Goal: Task Accomplishment & Management: Manage account settings

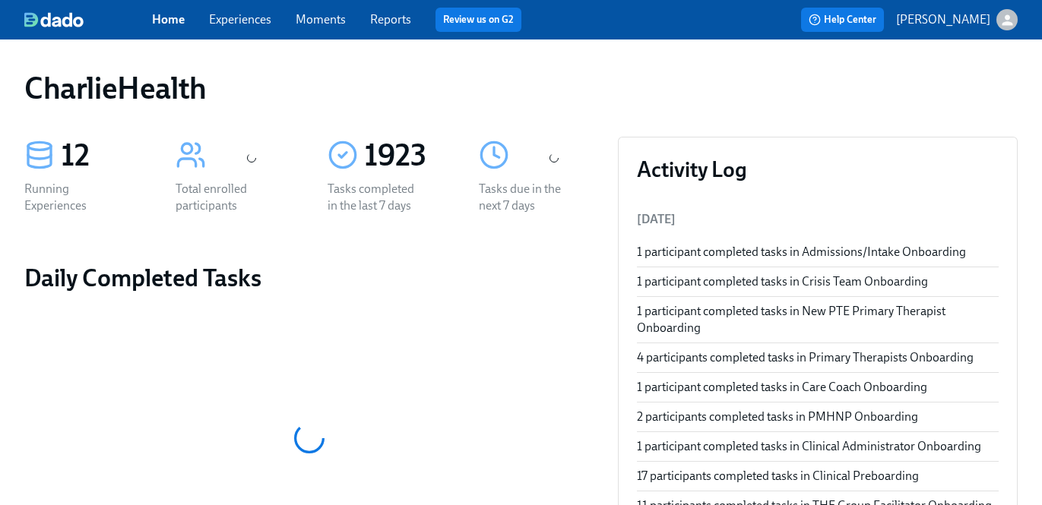
click at [256, 27] on span "Experiences" at bounding box center [240, 19] width 62 height 17
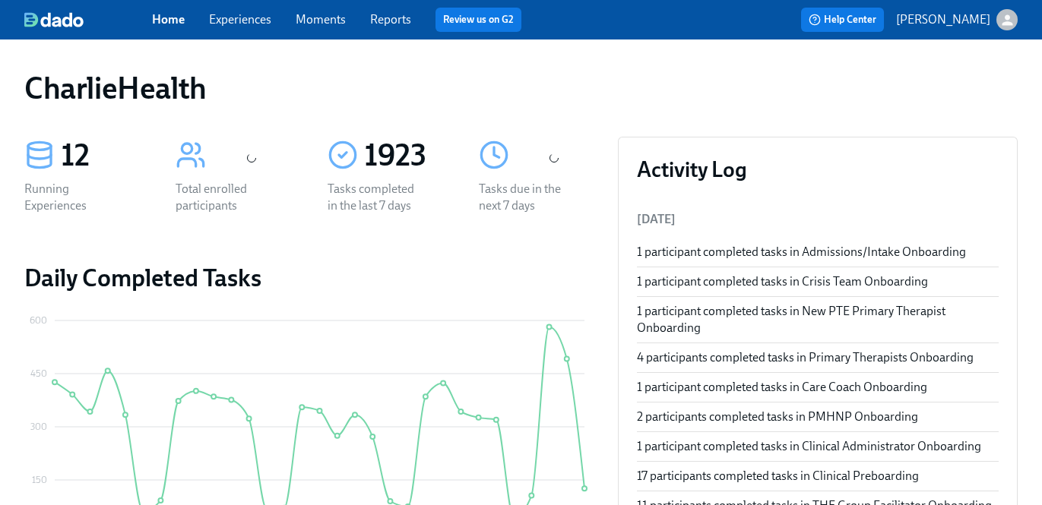
click at [255, 26] on link "Experiences" at bounding box center [240, 19] width 62 height 14
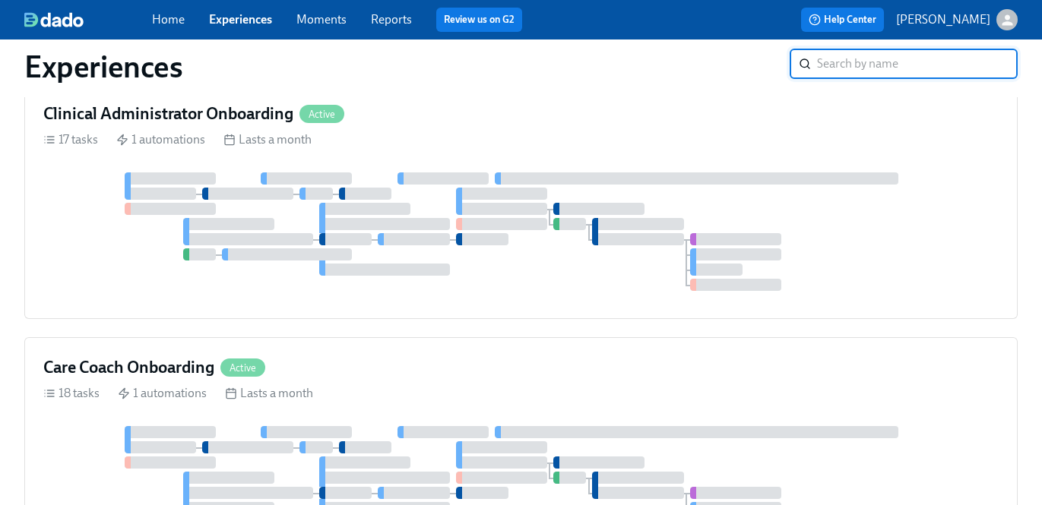
scroll to position [794, 0]
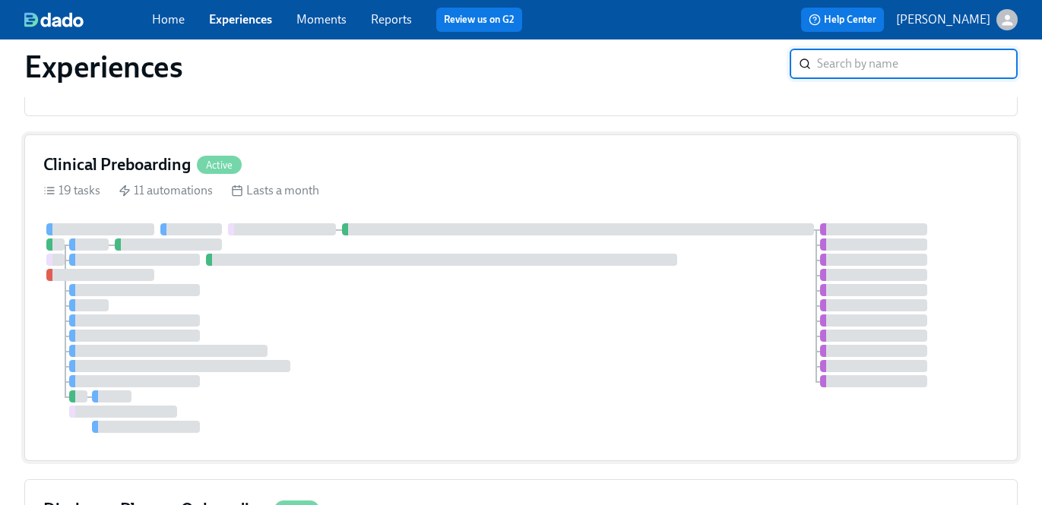
click at [675, 212] on div "Clinical Preboarding Active 19 tasks 11 automations Lasts a month" at bounding box center [521, 298] width 994 height 327
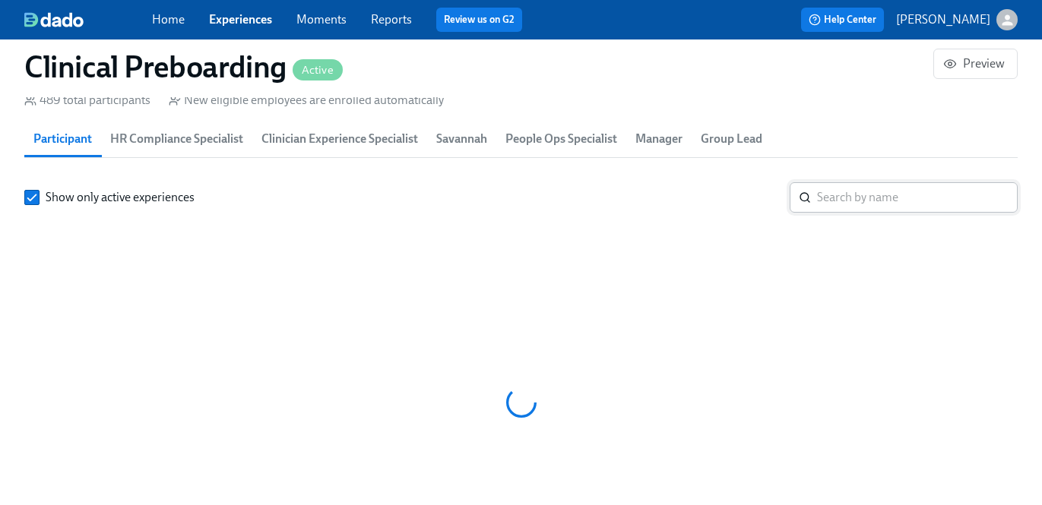
scroll to position [0, 20411]
click at [834, 208] on input "search" at bounding box center [917, 197] width 201 height 30
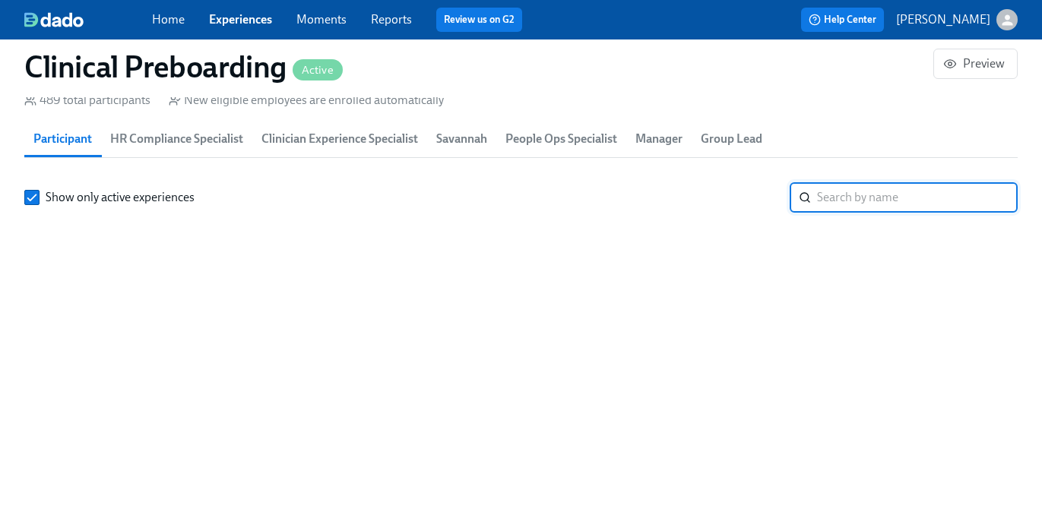
scroll to position [1703, 0]
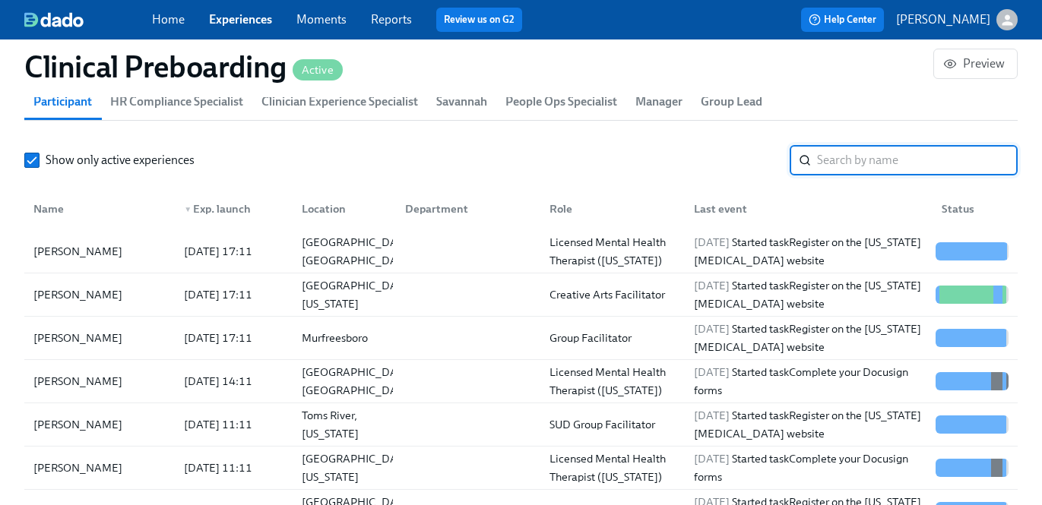
paste input "Catherine Potenza"
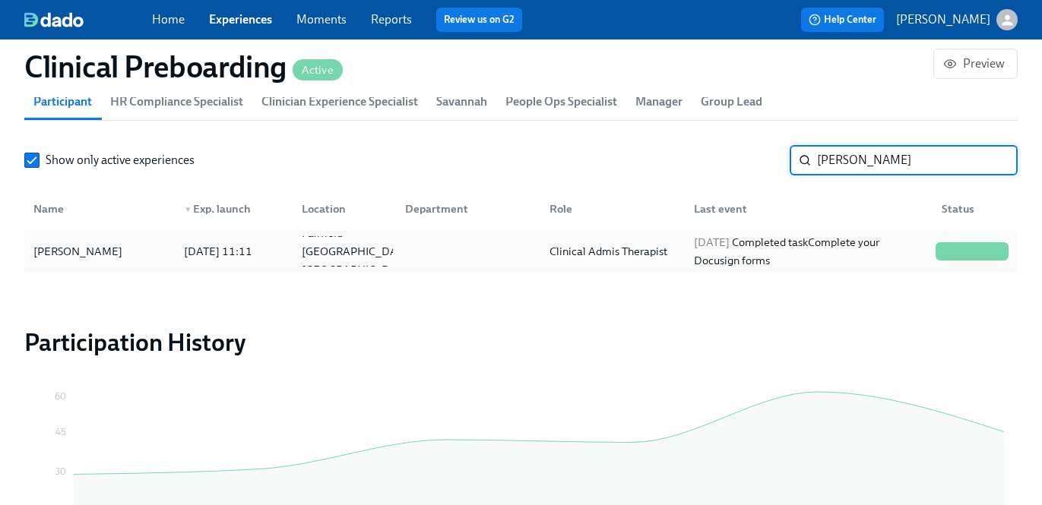
click at [775, 242] on div "2025/08/15 Completed task Complete your Docusign forms" at bounding box center [809, 251] width 242 height 36
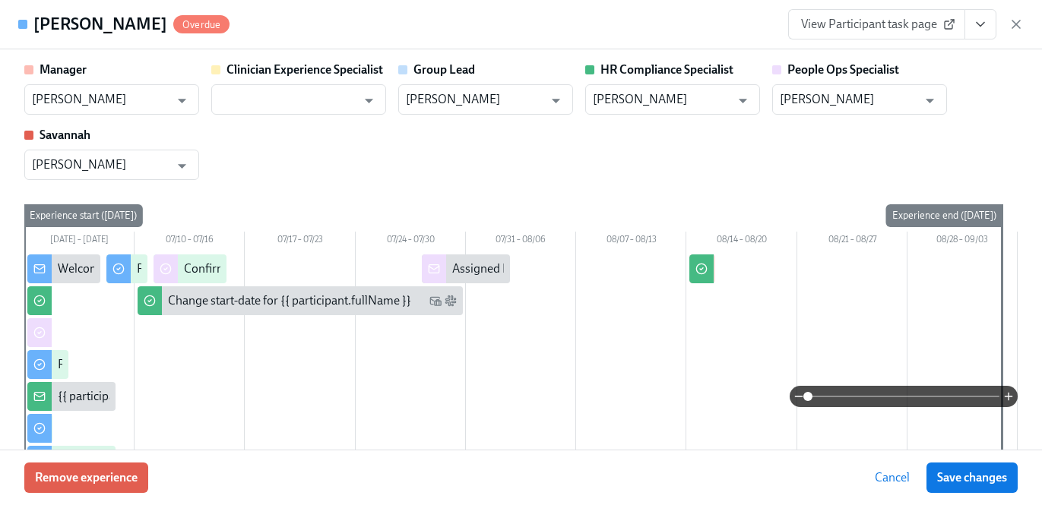
click at [976, 30] on icon "View task page" at bounding box center [980, 24] width 15 height 15
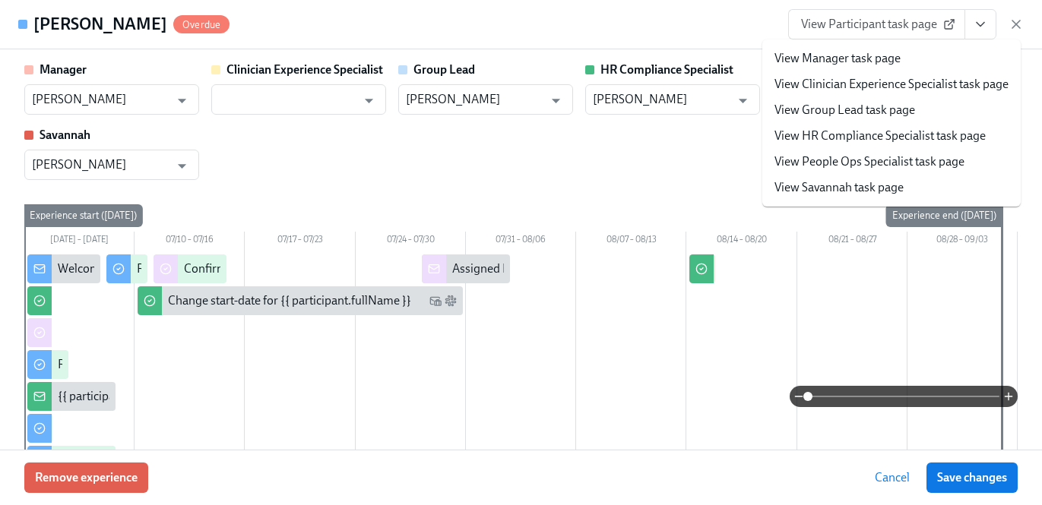
click at [944, 138] on link "View HR Compliance Specialist task page" at bounding box center [880, 136] width 211 height 17
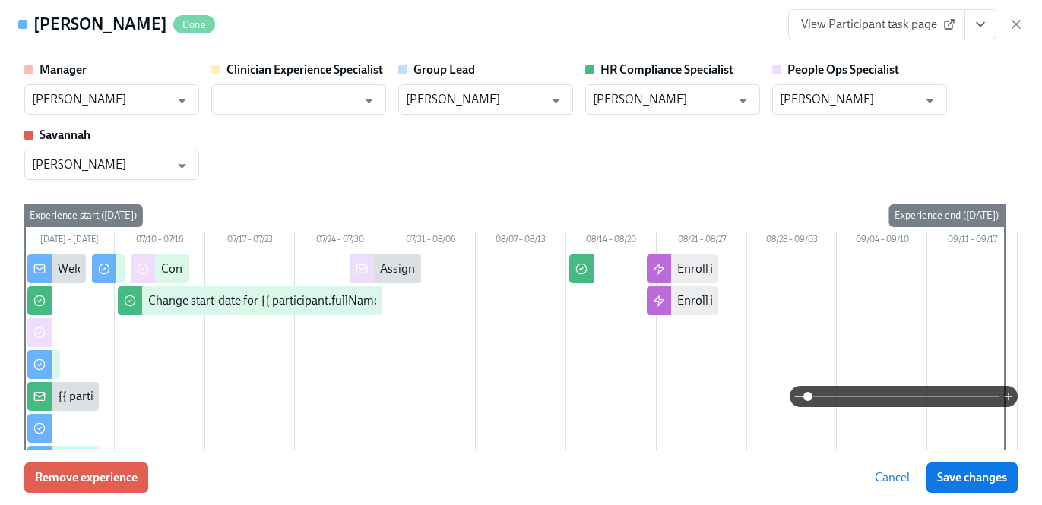
scroll to position [0, 21333]
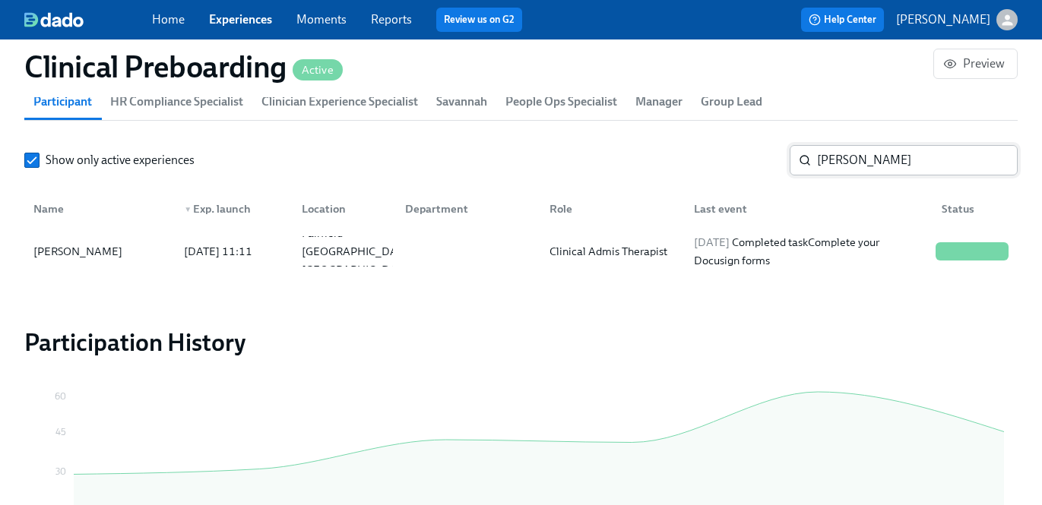
click at [829, 163] on input "Catherine Potenza" at bounding box center [917, 160] width 201 height 30
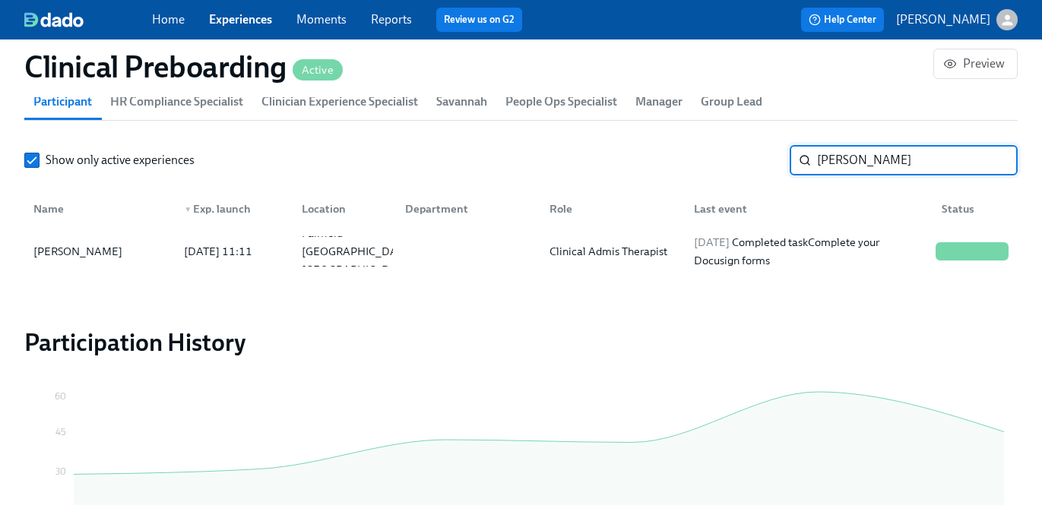
click at [829, 163] on input "Catherine Potenza" at bounding box center [917, 160] width 201 height 30
paste input "Gracen Kelly"
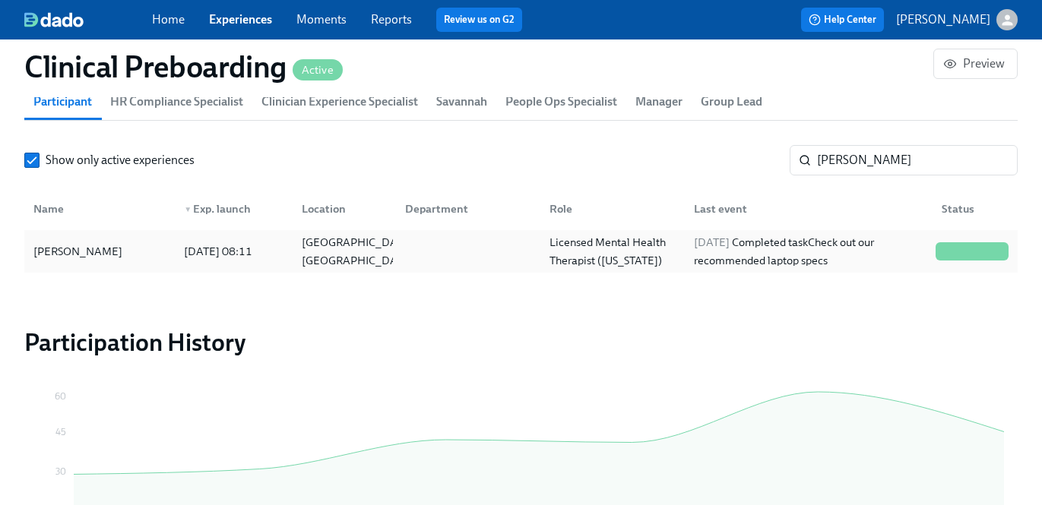
click at [832, 255] on div "2025/07/21 Completed task Check out our recommended laptop specs" at bounding box center [809, 251] width 242 height 36
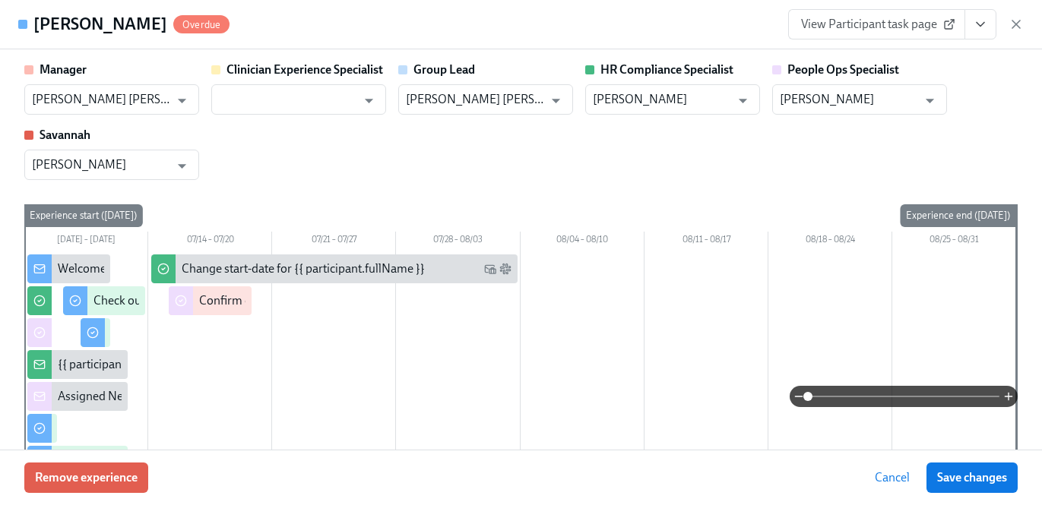
click at [979, 30] on icon "View task page" at bounding box center [980, 24] width 15 height 15
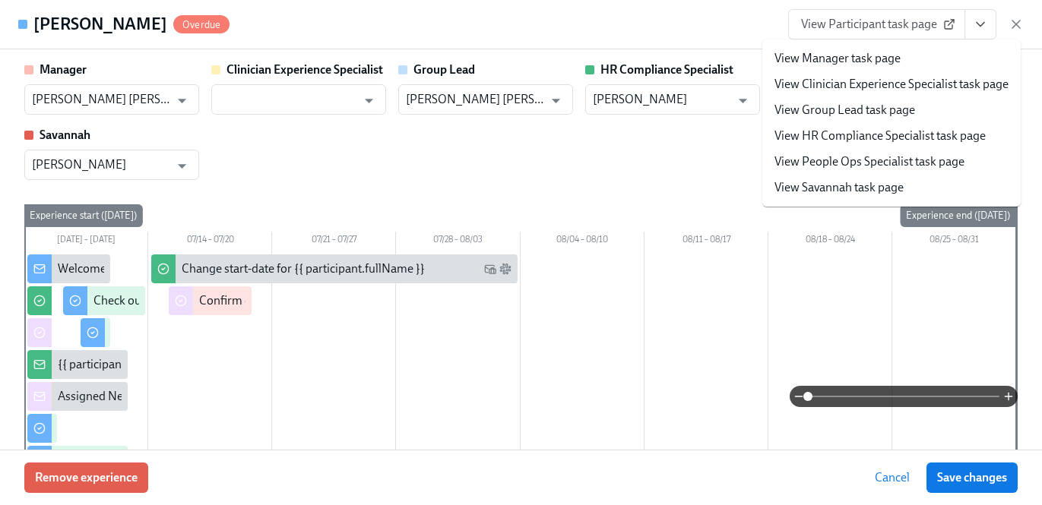
click at [946, 139] on link "View HR Compliance Specialist task page" at bounding box center [880, 136] width 211 height 17
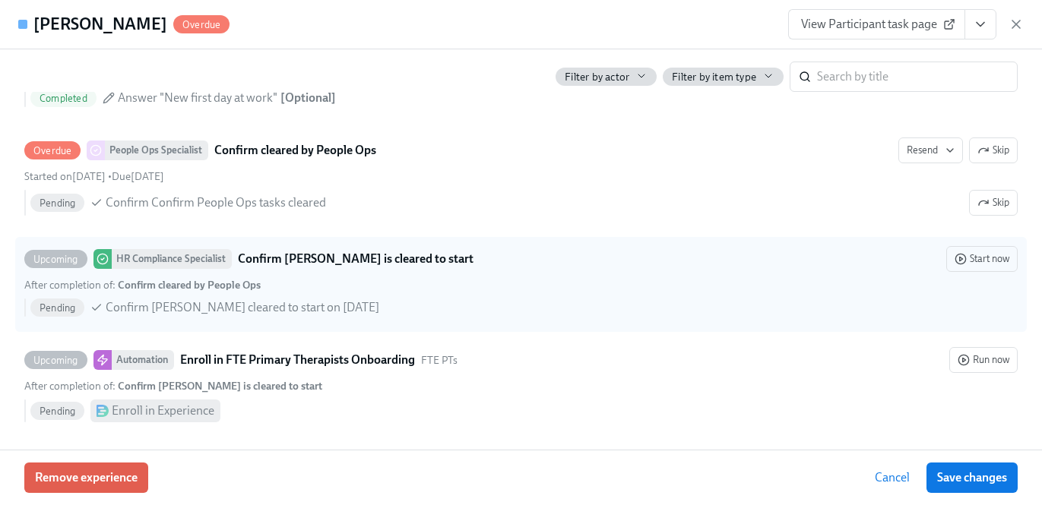
scroll to position [3094, 0]
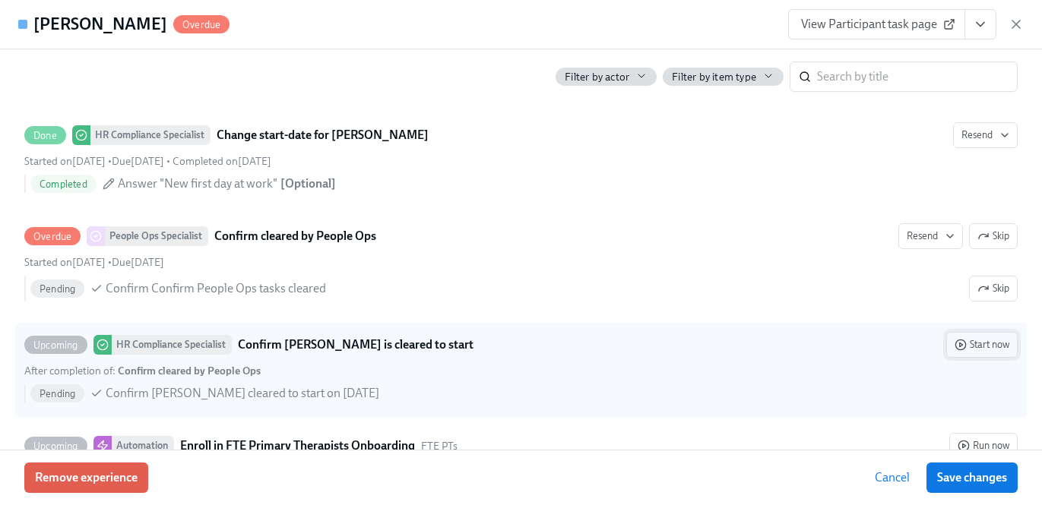
click at [984, 356] on button "Start now" at bounding box center [981, 345] width 71 height 26
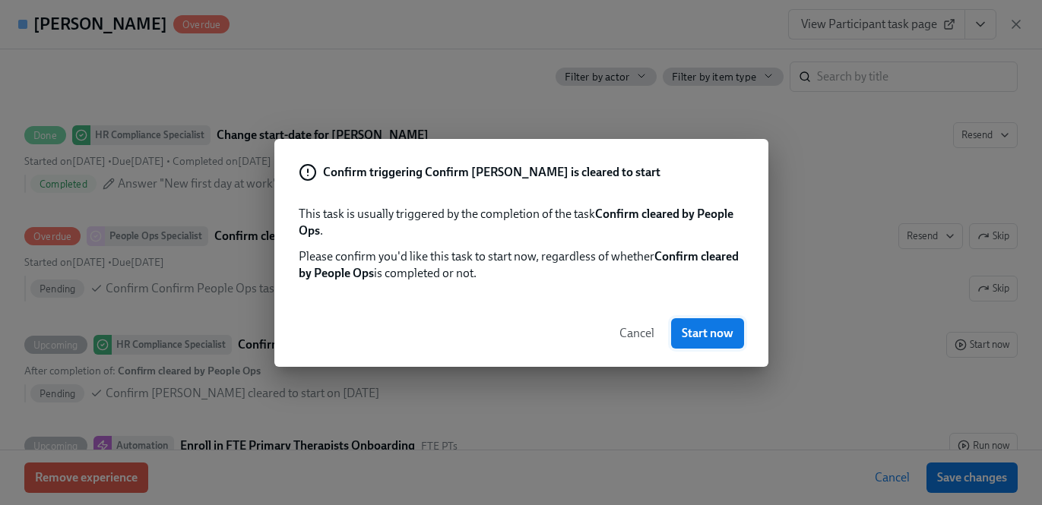
click at [703, 333] on span "Start now" at bounding box center [708, 333] width 52 height 15
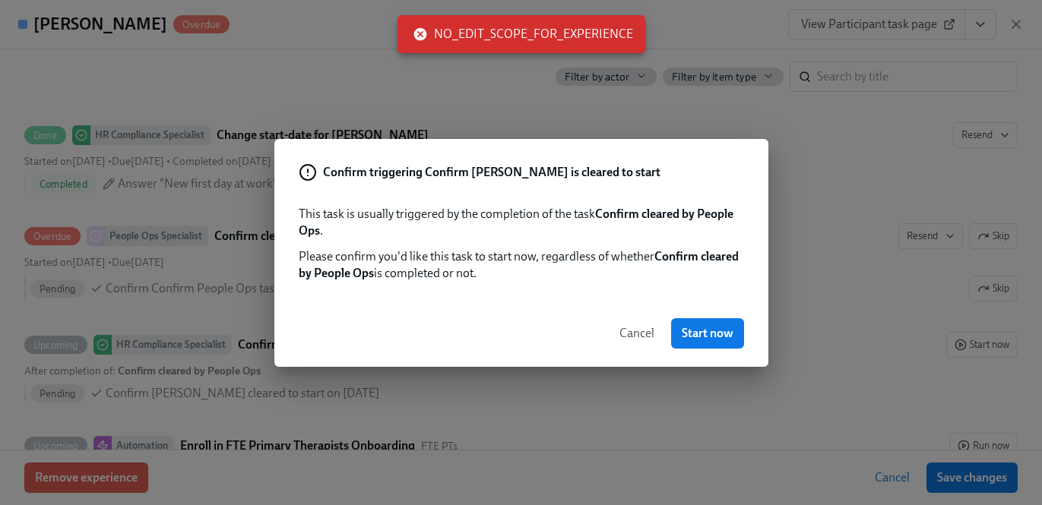
click at [652, 330] on span "Cancel" at bounding box center [637, 333] width 35 height 15
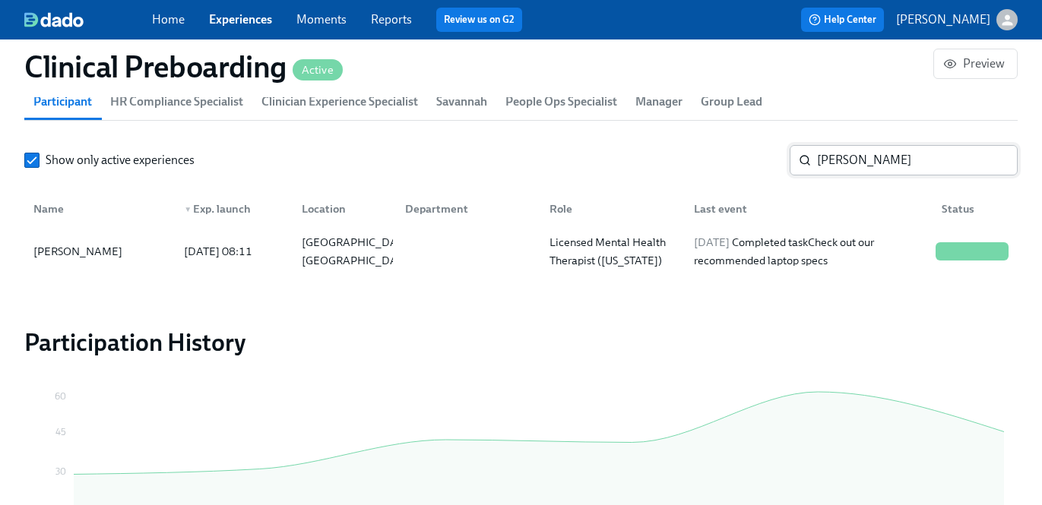
click at [829, 163] on input "Gracen Kelly" at bounding box center [917, 160] width 201 height 30
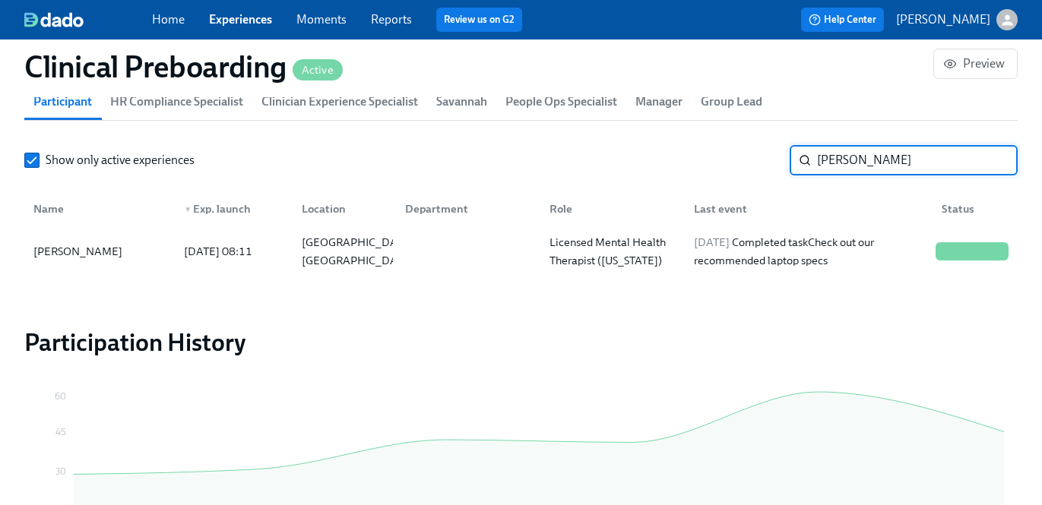
click at [829, 163] on input "Gracen Kelly" at bounding box center [917, 160] width 201 height 30
paste input "Abigail Baron"
click at [695, 260] on div "2025/08/14 Received reminder for Complete FBI Clearance Screening AFTER Fingerp…" at bounding box center [809, 251] width 242 height 36
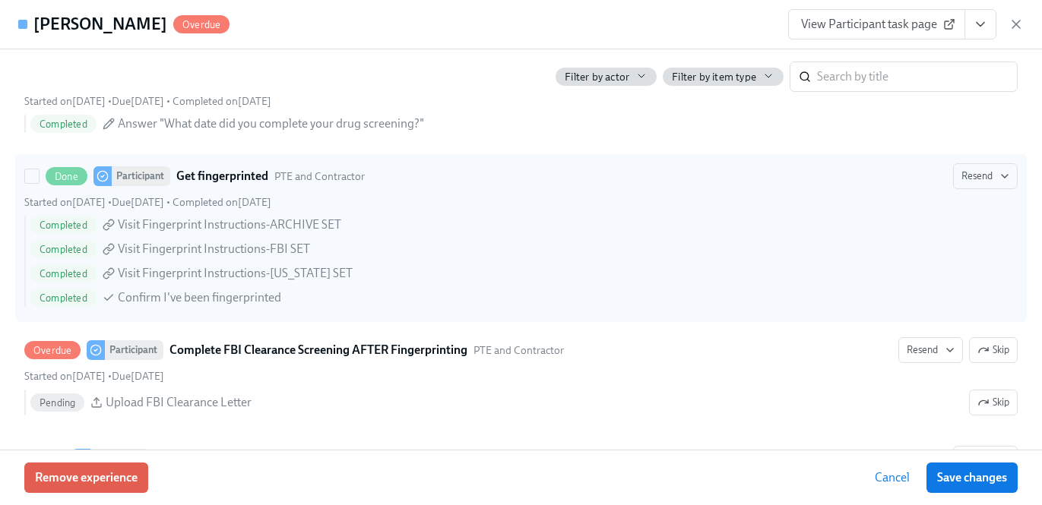
scroll to position [2230, 0]
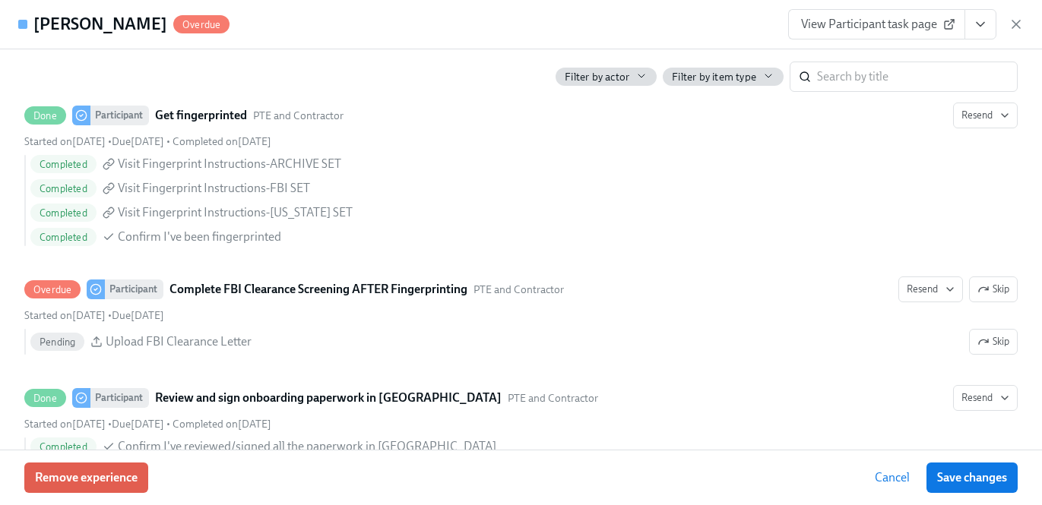
click at [973, 33] on button "View task page" at bounding box center [981, 24] width 32 height 30
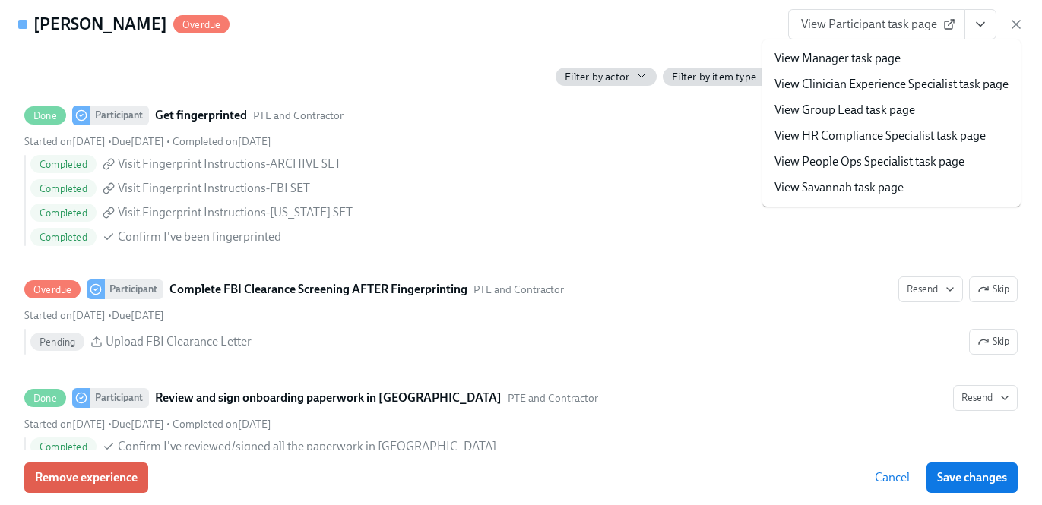
click at [937, 137] on link "View HR Compliance Specialist task page" at bounding box center [880, 136] width 211 height 17
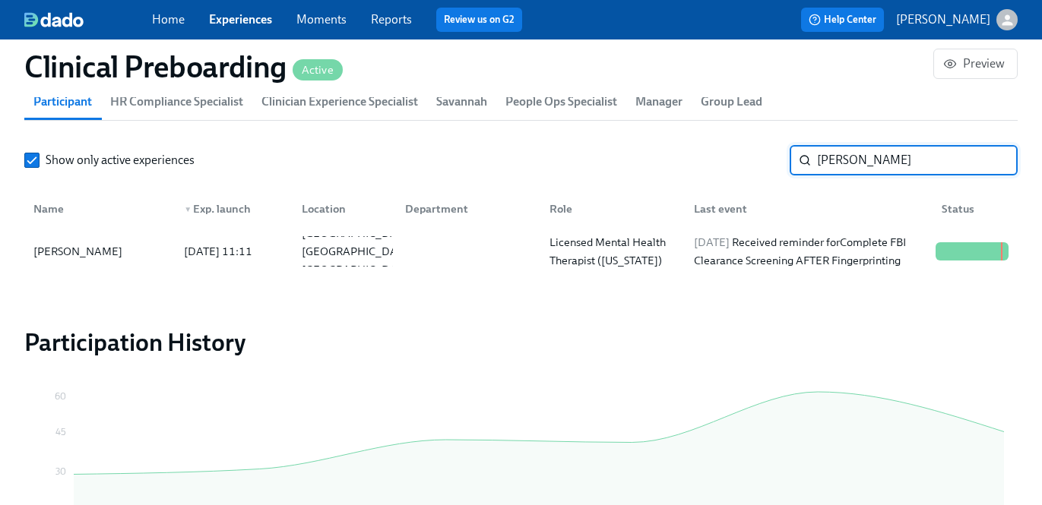
click at [860, 171] on input "Abigail Baron" at bounding box center [917, 160] width 201 height 30
paste input "Rosemary Clause"
click at [746, 278] on section "Participants 489 total participants New eligible employees are enrolled automat…" at bounding box center [521, 148] width 994 height 261
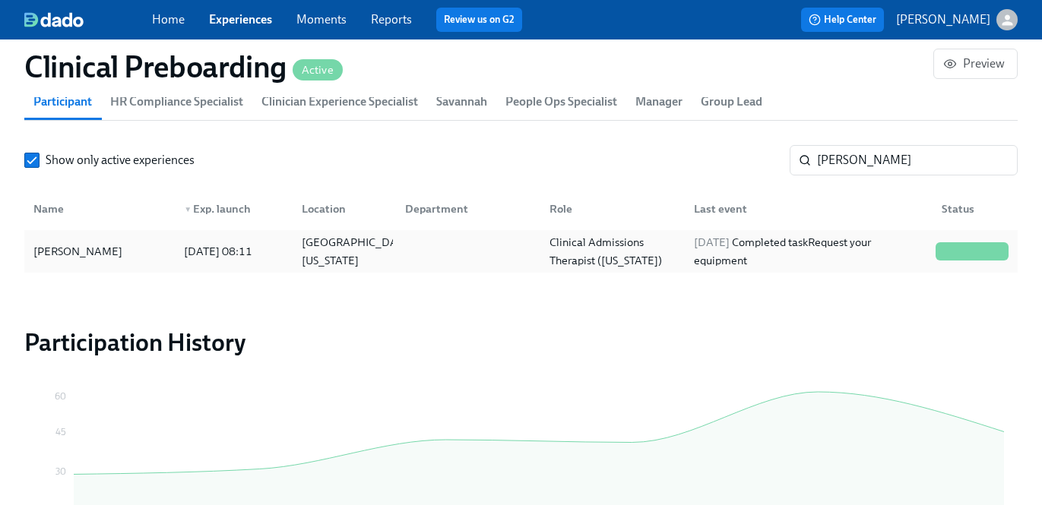
click at [727, 261] on div "2025/08/10 Completed task Request your equipment" at bounding box center [809, 251] width 242 height 36
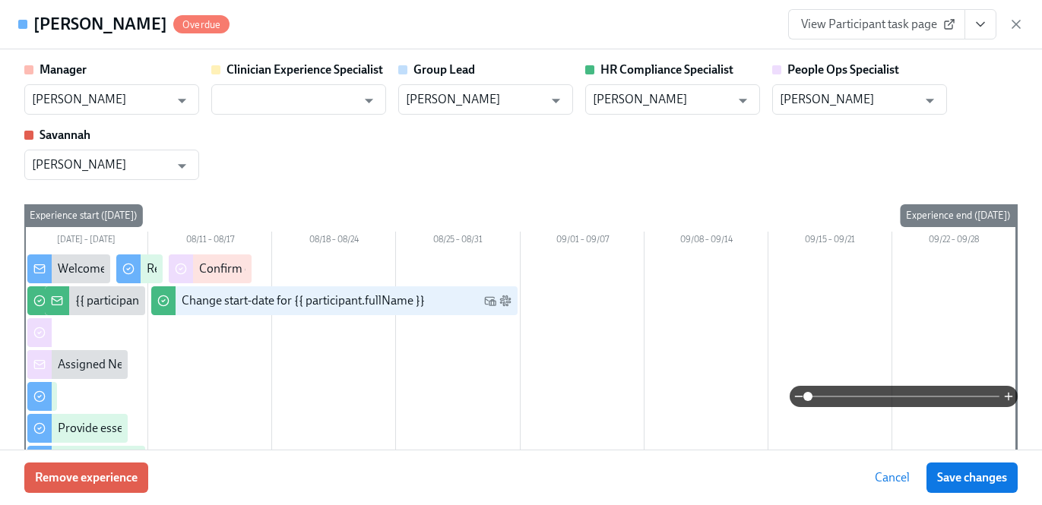
click at [989, 22] on button "View task page" at bounding box center [981, 24] width 32 height 30
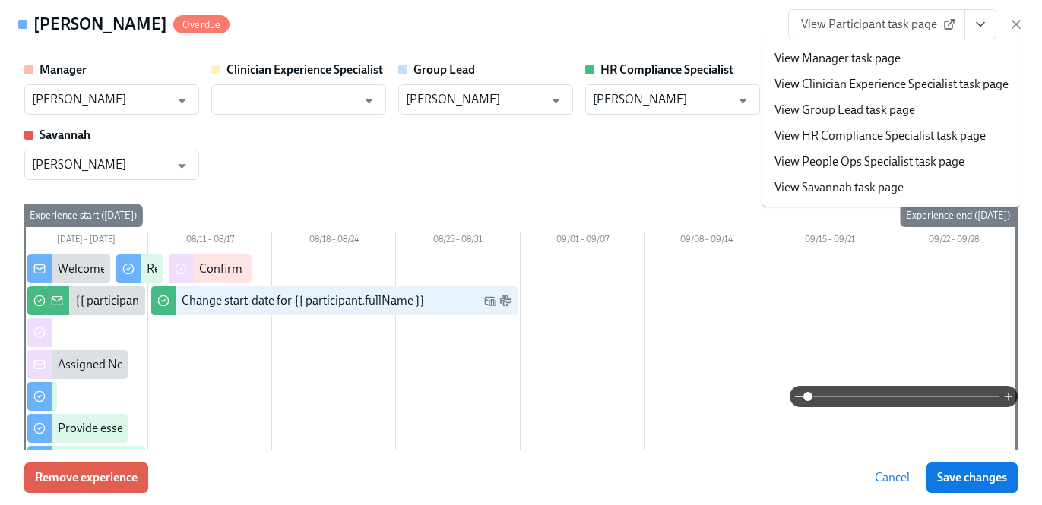
click at [957, 132] on link "View HR Compliance Specialist task page" at bounding box center [880, 136] width 211 height 17
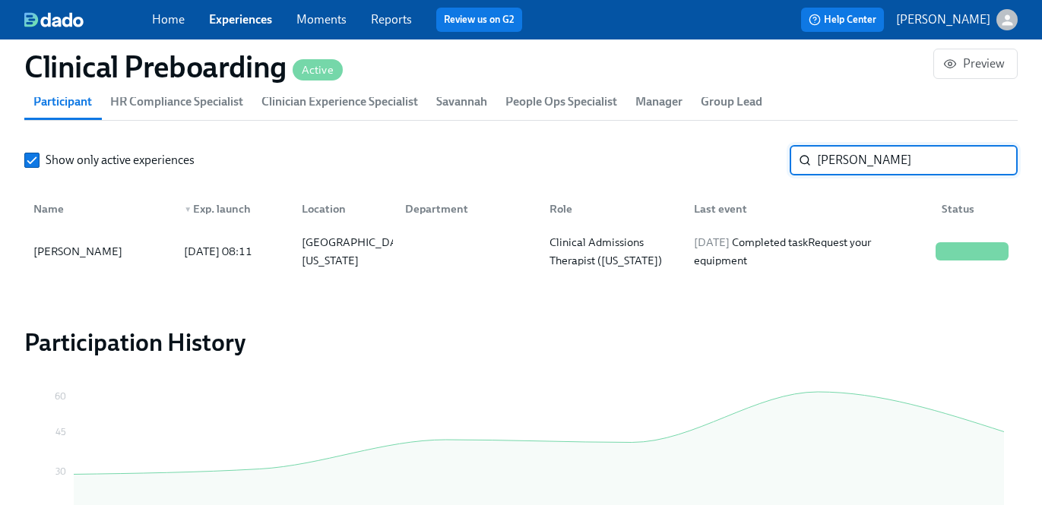
click at [847, 150] on input "Rosemary Clause" at bounding box center [917, 160] width 201 height 30
paste input "Lauren Bennett"
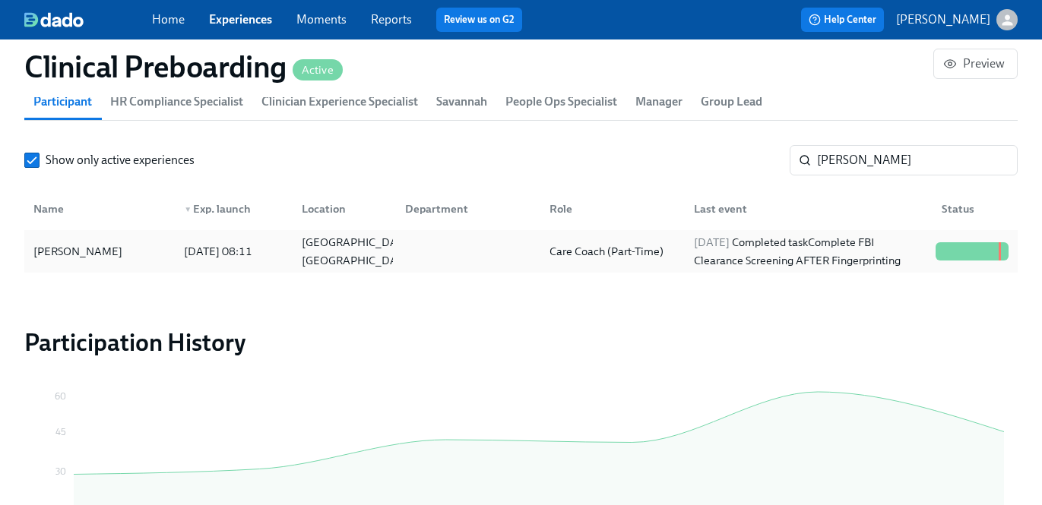
click at [819, 241] on div "2025/08/20 Completed task Complete FBI Clearance Screening AFTER Fingerprinting" at bounding box center [809, 251] width 242 height 36
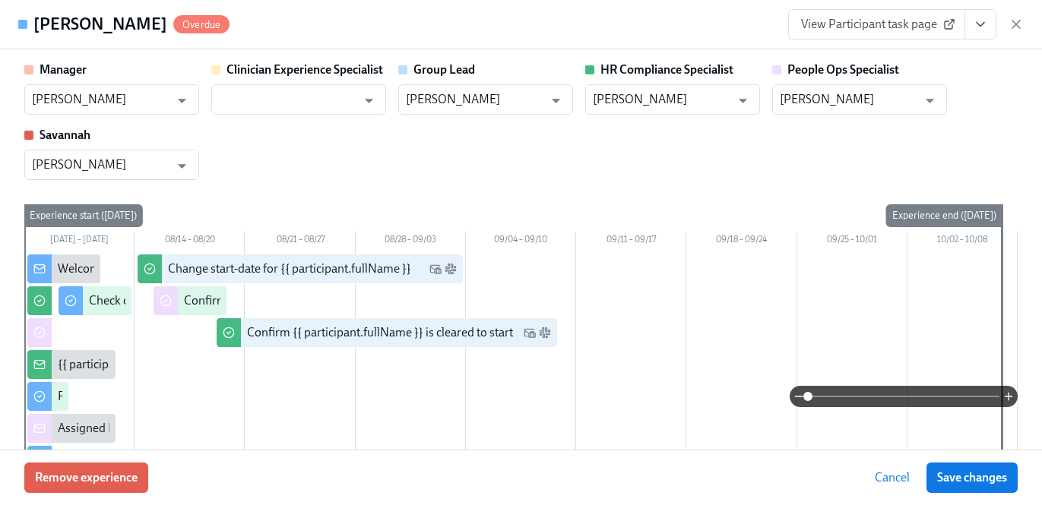
click at [976, 33] on button "View task page" at bounding box center [981, 24] width 32 height 30
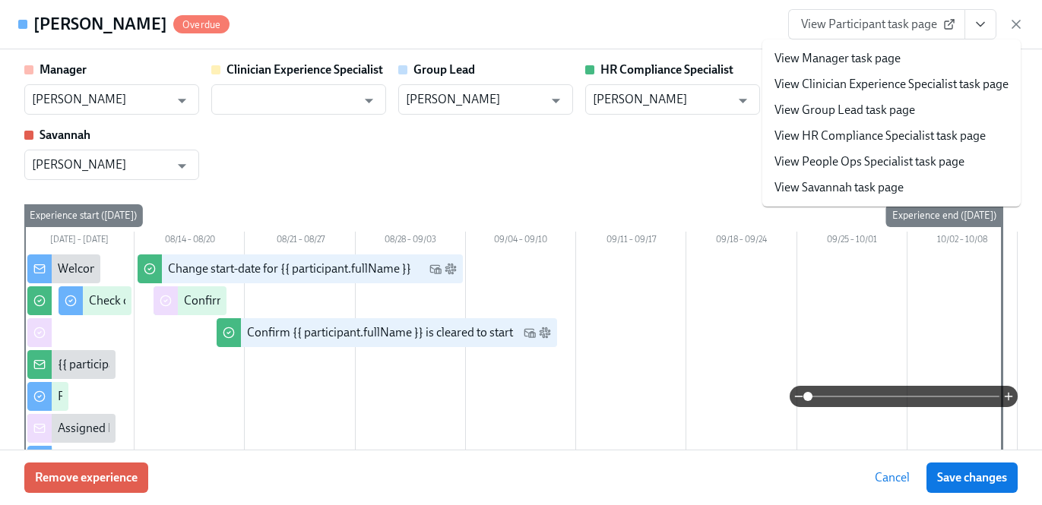
click at [936, 137] on link "View HR Compliance Specialist task page" at bounding box center [880, 136] width 211 height 17
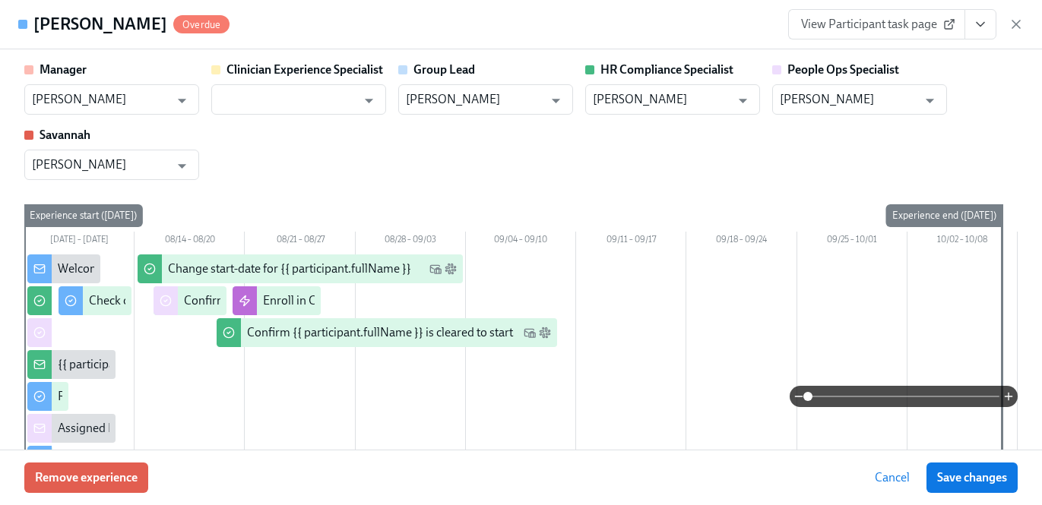
scroll to position [0, 21093]
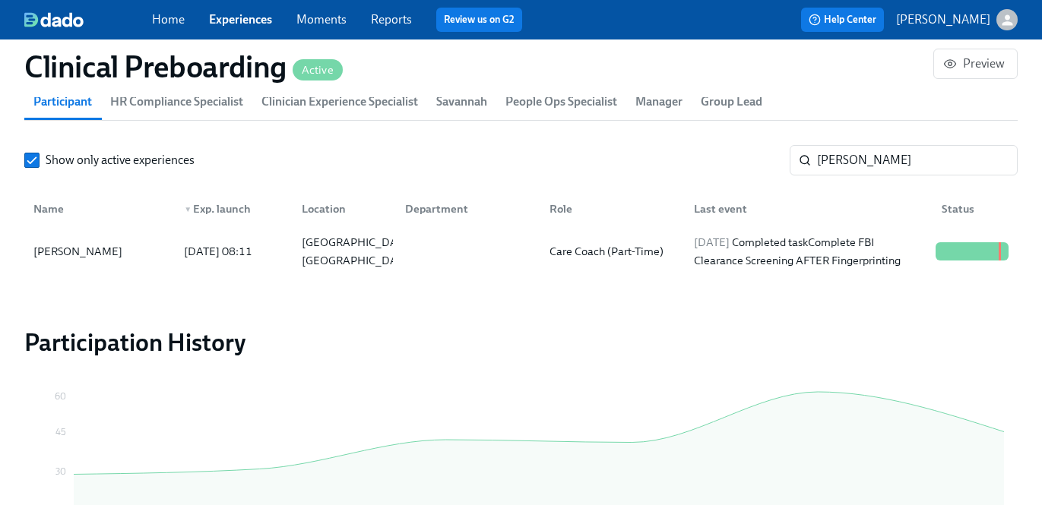
click at [930, 178] on div "Show only active experiences Lauren Bennett ​ Name ▼ Exp. launch Location Depar…" at bounding box center [521, 209] width 994 height 128
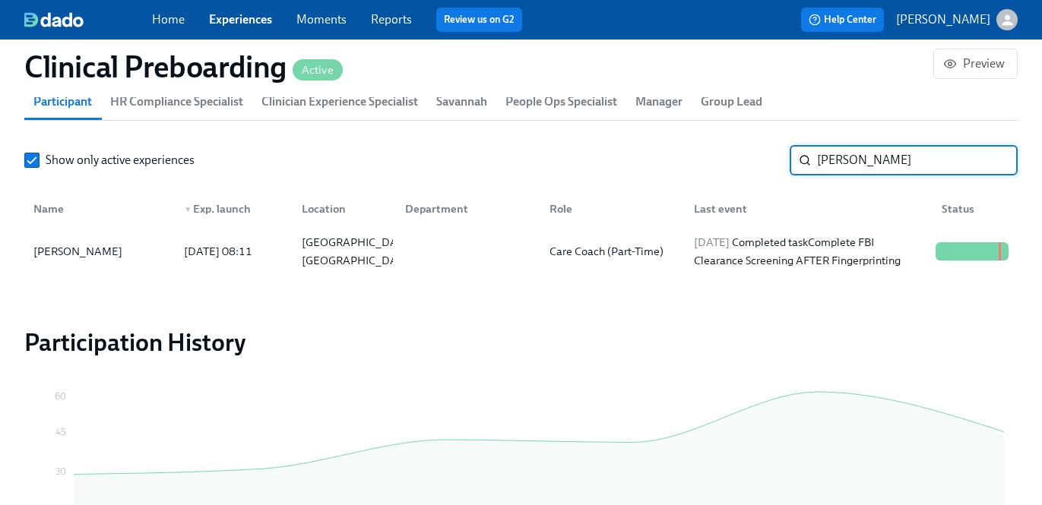
click at [926, 168] on input "Lauren Bennett" at bounding box center [917, 160] width 201 height 30
paste input "Jessica McTheeney"
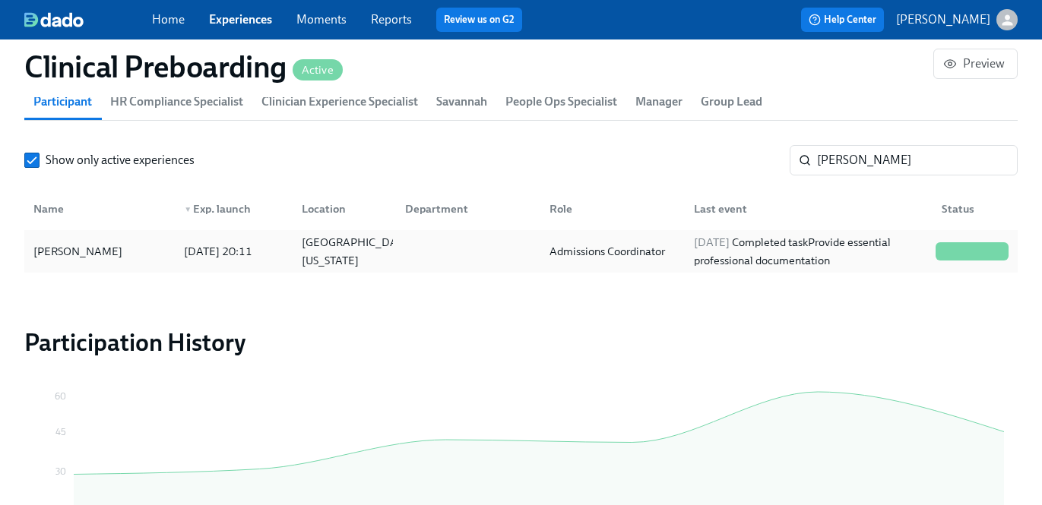
click at [813, 245] on div "2025/08/05 Completed task Provide essential professional documentation" at bounding box center [809, 251] width 242 height 36
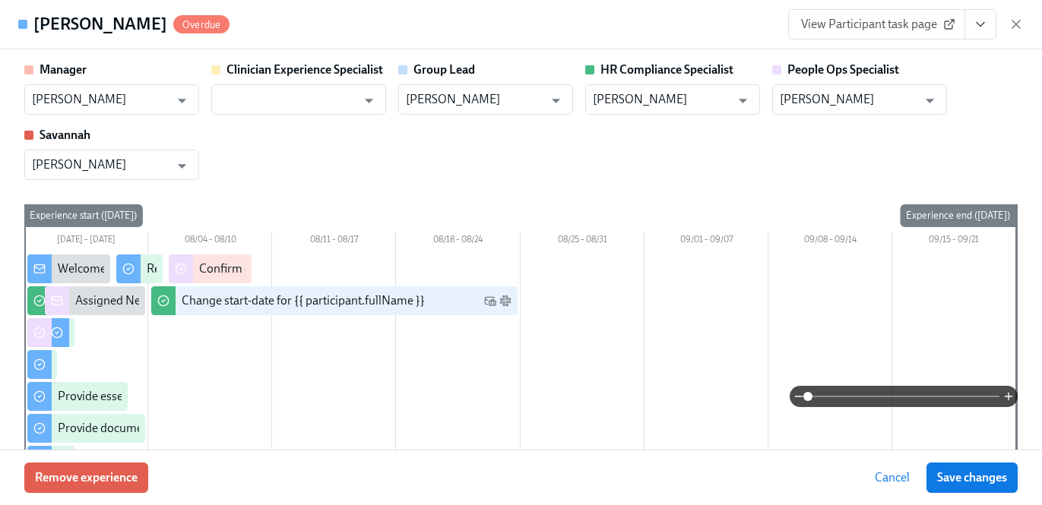
click at [978, 36] on button "View task page" at bounding box center [981, 24] width 32 height 30
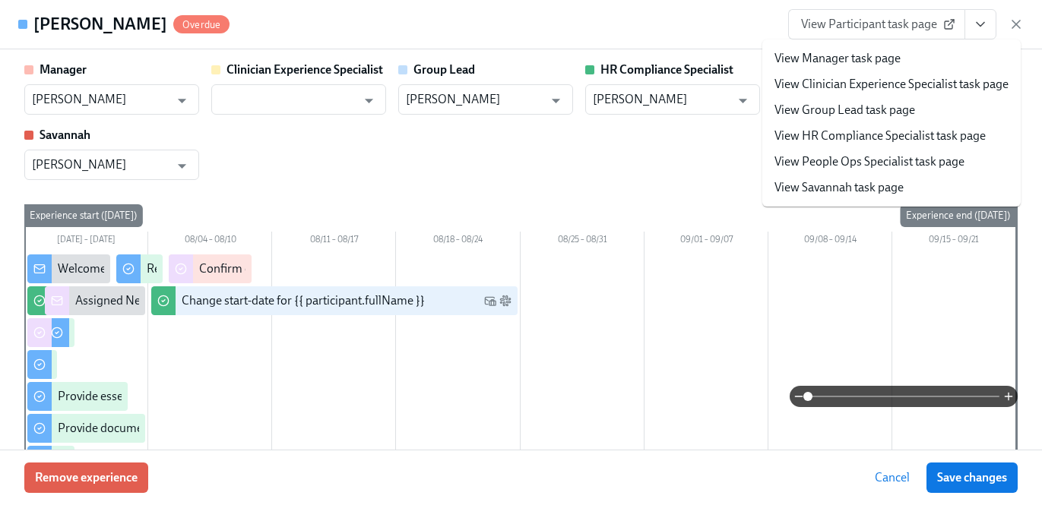
click at [936, 130] on link "View HR Compliance Specialist task page" at bounding box center [880, 136] width 211 height 17
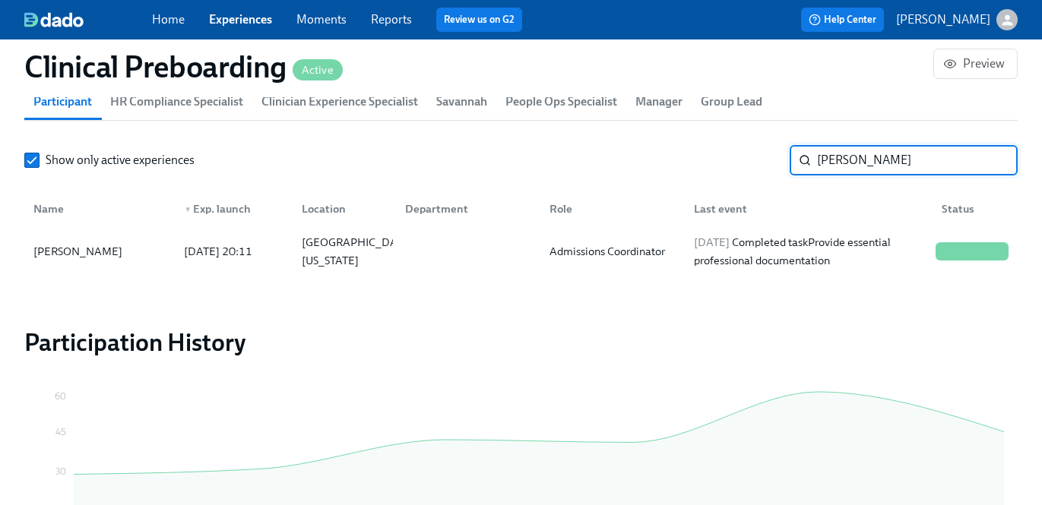
click at [844, 160] on input "Jessica McTheeney" at bounding box center [917, 160] width 201 height 30
paste input "Alexa Rae Valentine"
click at [680, 243] on div "Admissions Coordinator" at bounding box center [609, 251] width 144 height 30
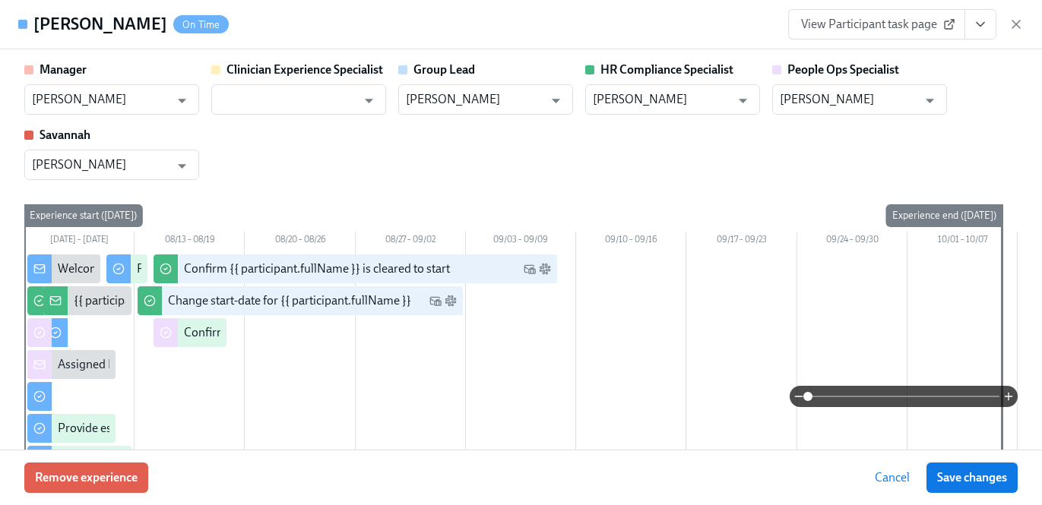
click at [983, 25] on icon "View task page" at bounding box center [980, 24] width 15 height 15
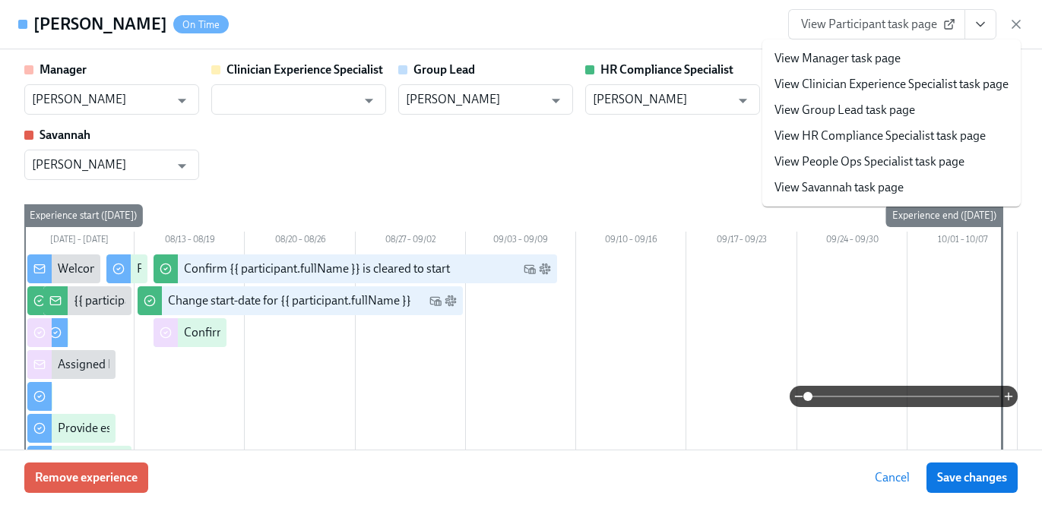
click at [962, 128] on link "View HR Compliance Specialist task page" at bounding box center [880, 136] width 211 height 17
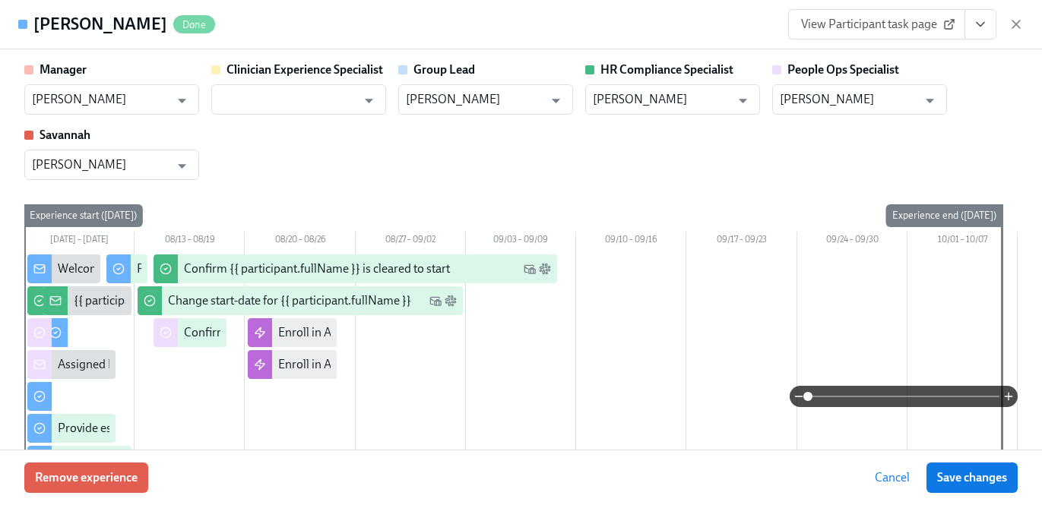
click at [661, 19] on div "Alexa Rae Valentine Done View Participant task page" at bounding box center [521, 24] width 1042 height 49
click at [406, 183] on div "Name ▼ Exp. launch Location Department Role Last event Status" at bounding box center [521, 206] width 994 height 49
click at [883, 147] on input "Alexa Rae Valentine" at bounding box center [917, 160] width 201 height 30
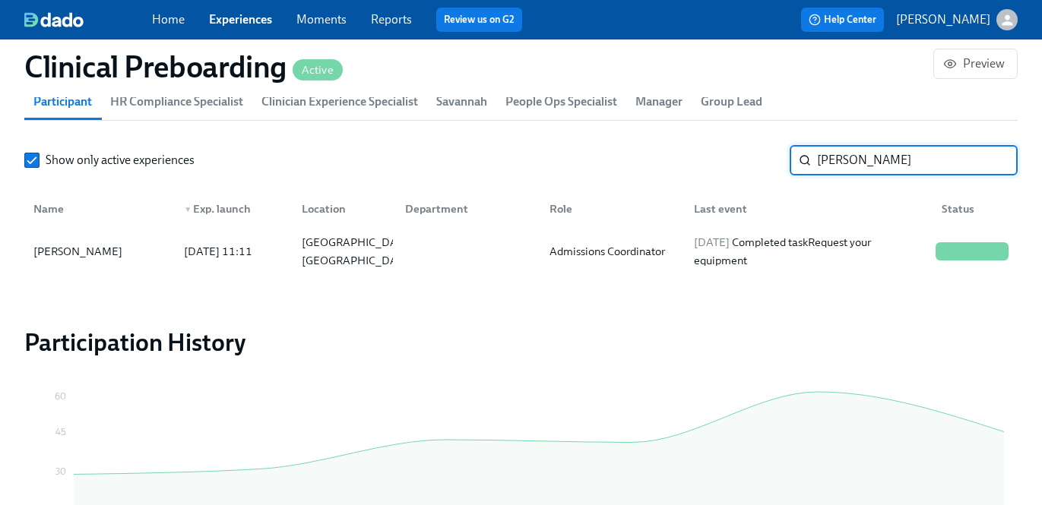
click at [884, 155] on input "Alexa Rae Valentine" at bounding box center [917, 160] width 201 height 30
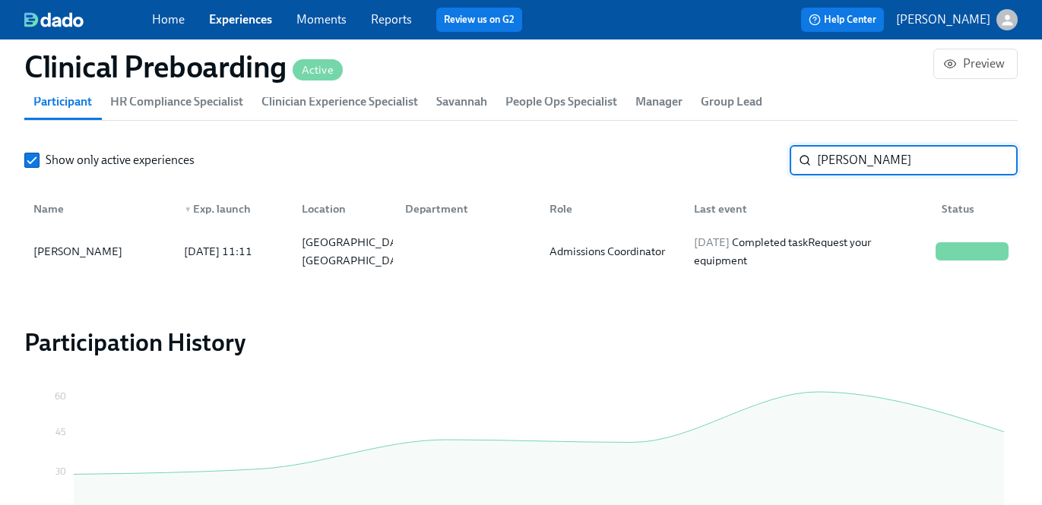
click at [884, 155] on input "Alexa Rae Valentine" at bounding box center [917, 160] width 201 height 30
click at [884, 155] on input "Jessica McTheeney" at bounding box center [917, 160] width 201 height 30
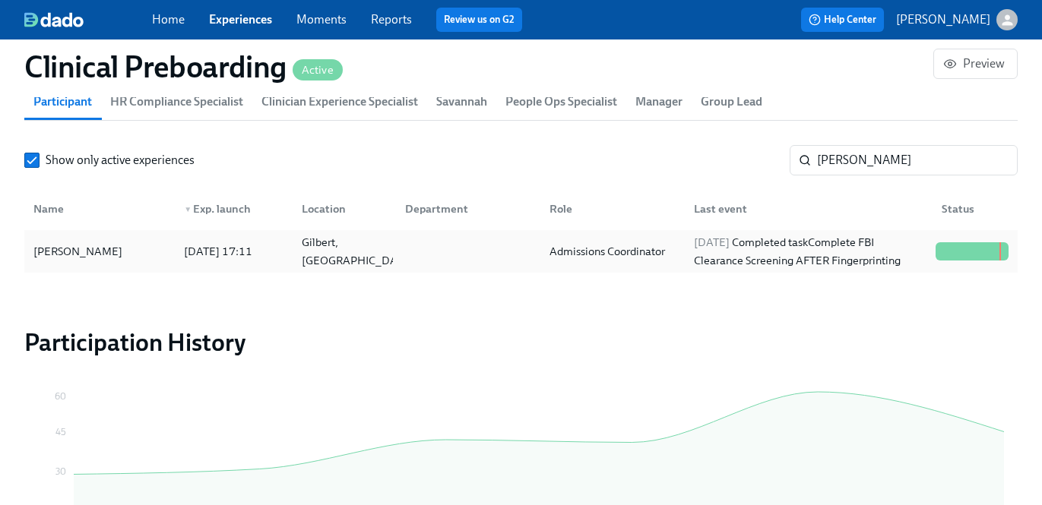
click at [759, 255] on div "2025/08/18 Completed task Complete FBI Clearance Screening AFTER Fingerprinting" at bounding box center [809, 251] width 242 height 36
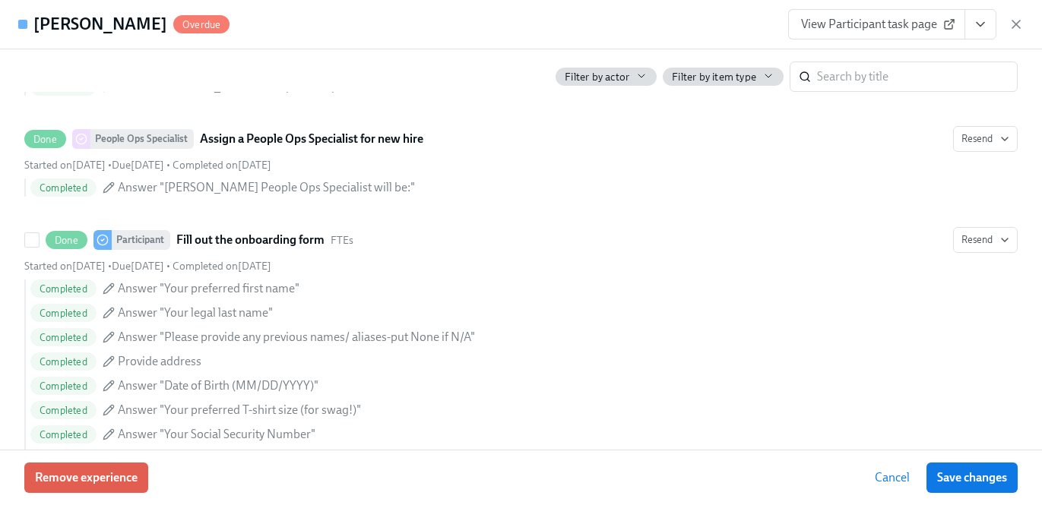
scroll to position [968, 0]
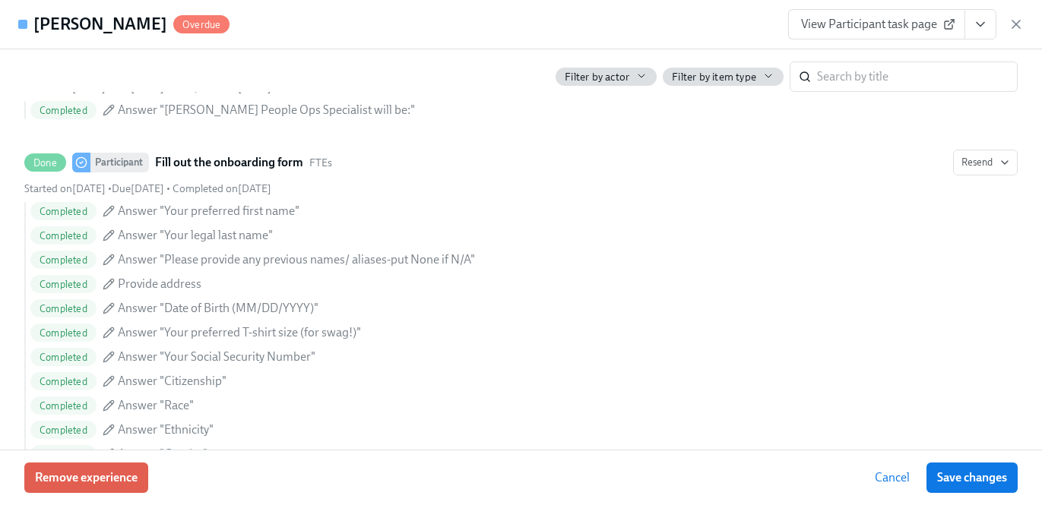
click at [978, 29] on icon "View task page" at bounding box center [980, 24] width 15 height 15
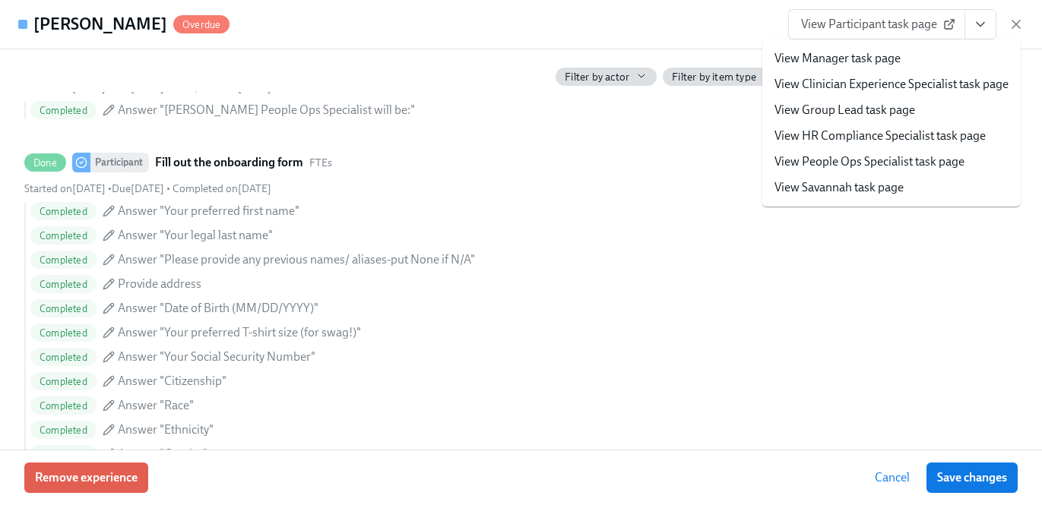
click at [942, 137] on link "View HR Compliance Specialist task page" at bounding box center [880, 136] width 211 height 17
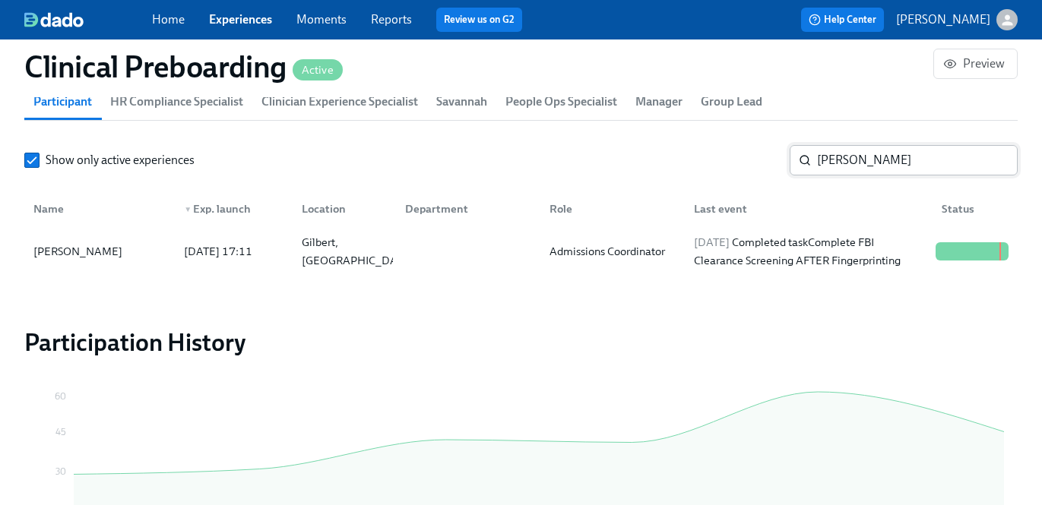
click at [868, 151] on input "Nicholas DeAgostine" at bounding box center [917, 160] width 201 height 30
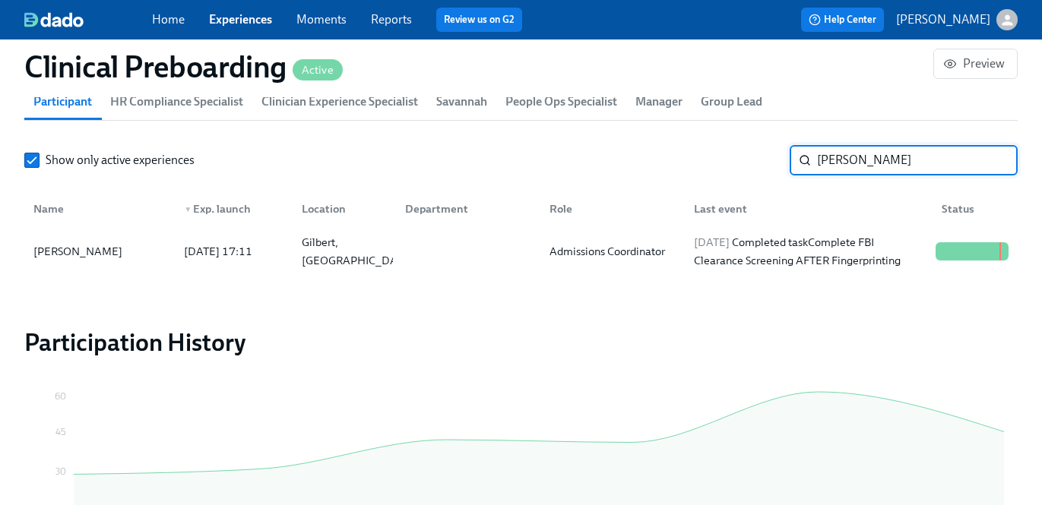
click at [868, 151] on input "Nicholas DeAgostine" at bounding box center [917, 160] width 201 height 30
paste input "[PERSON_NAME] [PERSON_NAME]"
type input "[PERSON_NAME] [PERSON_NAME]"
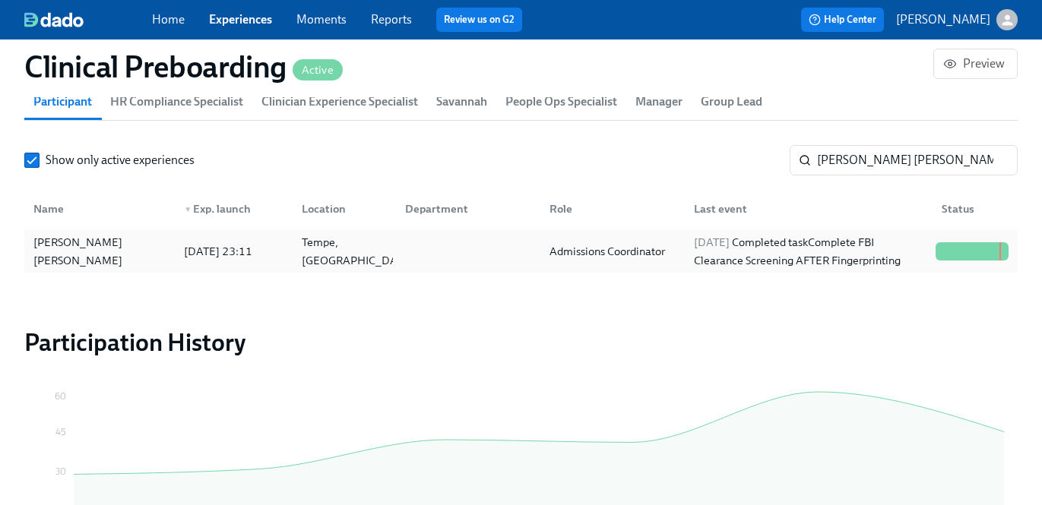
click at [646, 256] on div "Admissions Coordinator" at bounding box center [608, 251] width 128 height 18
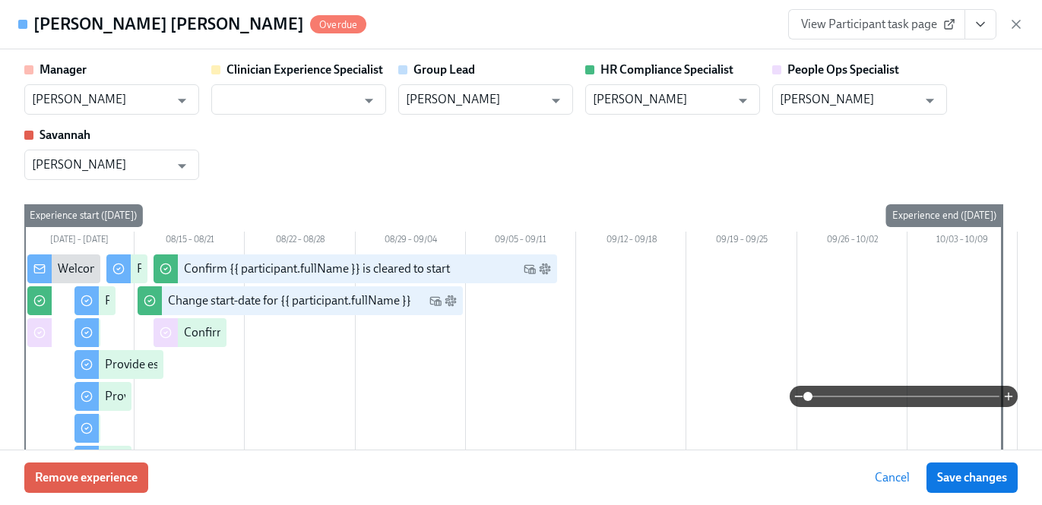
click at [972, 30] on button "View task page" at bounding box center [981, 24] width 32 height 30
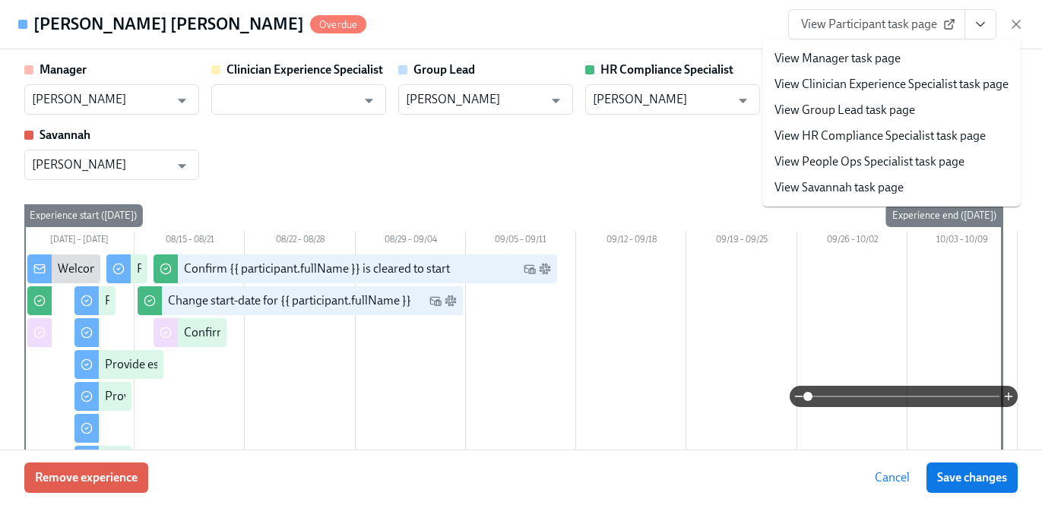
click at [949, 138] on link "View HR Compliance Specialist task page" at bounding box center [880, 136] width 211 height 17
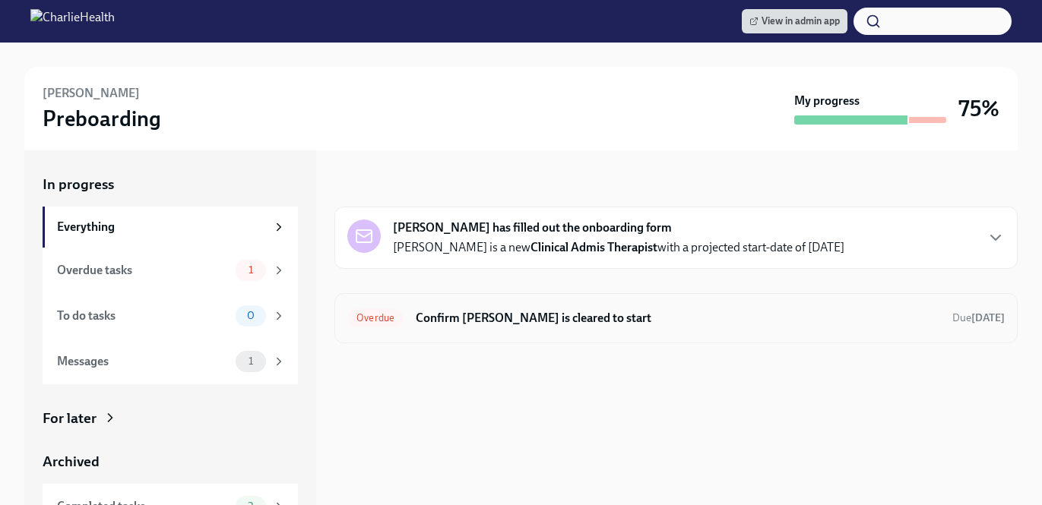
click at [696, 305] on div "Overdue Confirm [PERSON_NAME] is cleared to start Due [DATE]" at bounding box center [675, 318] width 683 height 50
click at [652, 313] on h6 "Confirm [PERSON_NAME] is cleared to start" at bounding box center [678, 318] width 524 height 17
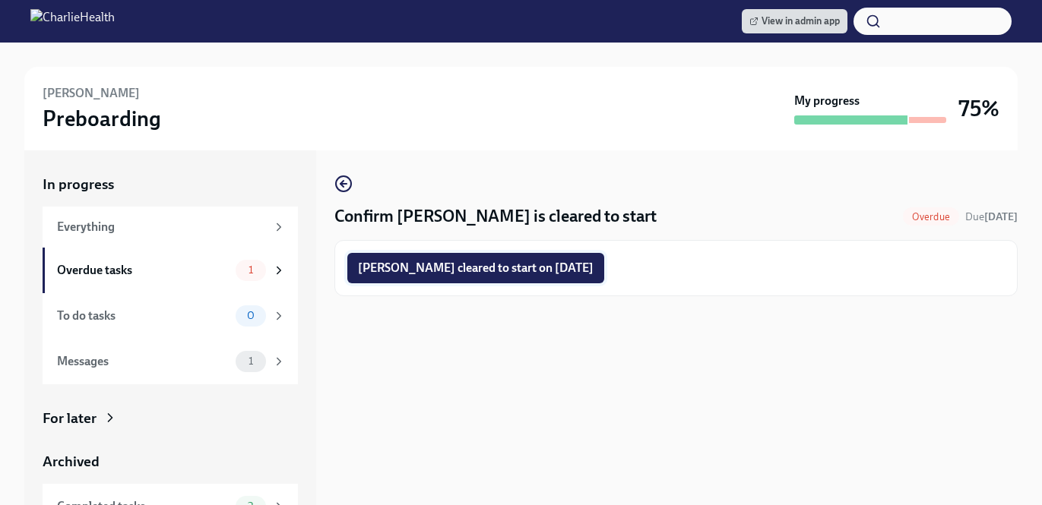
click at [476, 269] on span "Catherine Potenza cleared to start on 08/25/2025" at bounding box center [476, 268] width 236 height 15
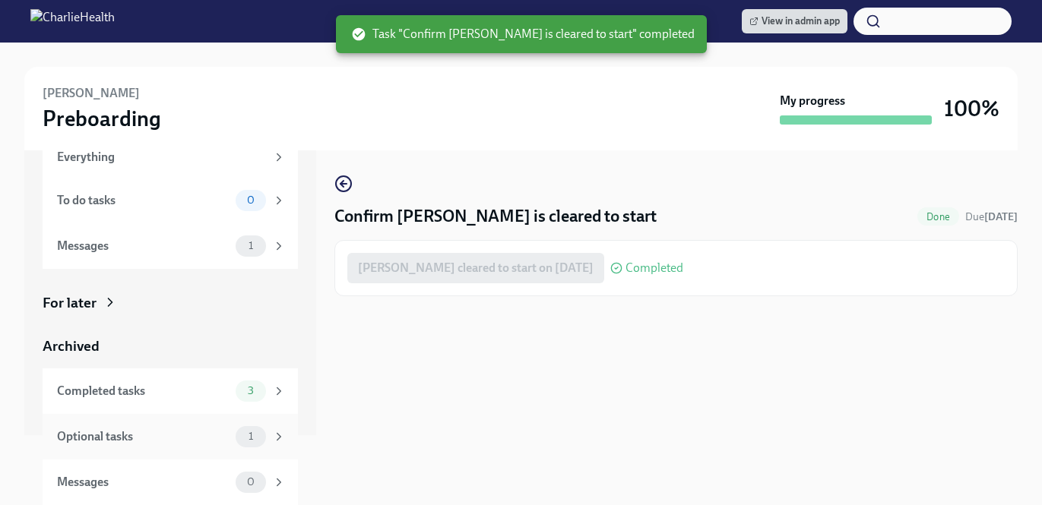
scroll to position [70, 0]
click at [268, 431] on div "1" at bounding box center [261, 436] width 50 height 21
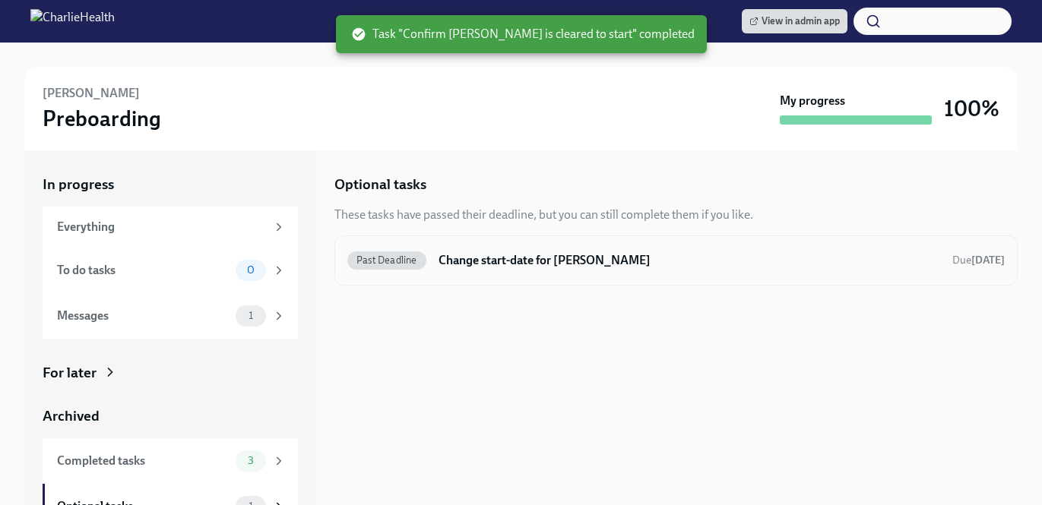
click at [480, 254] on h6 "Change start-date for Catherine Potenza" at bounding box center [690, 260] width 502 height 17
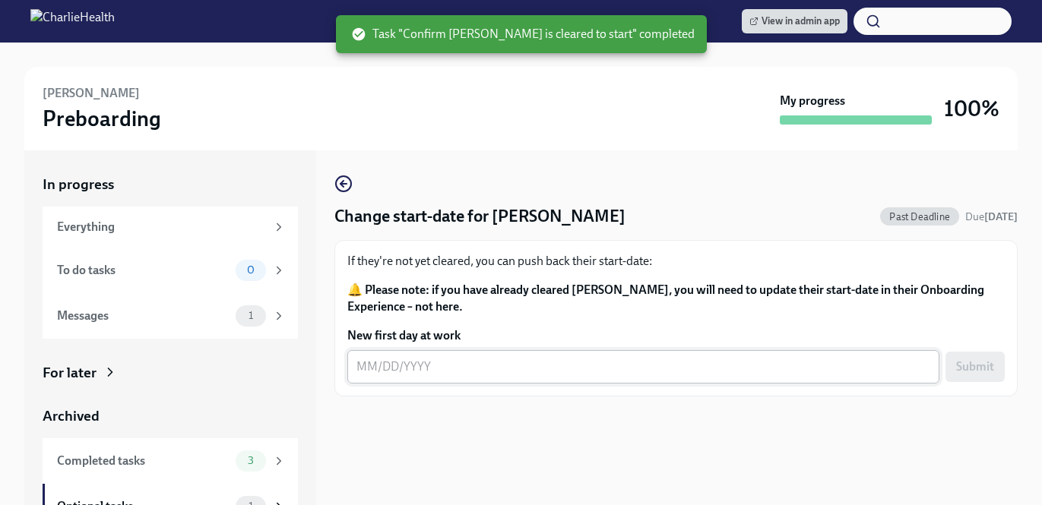
click at [504, 370] on textarea "New first day at work" at bounding box center [644, 367] width 574 height 18
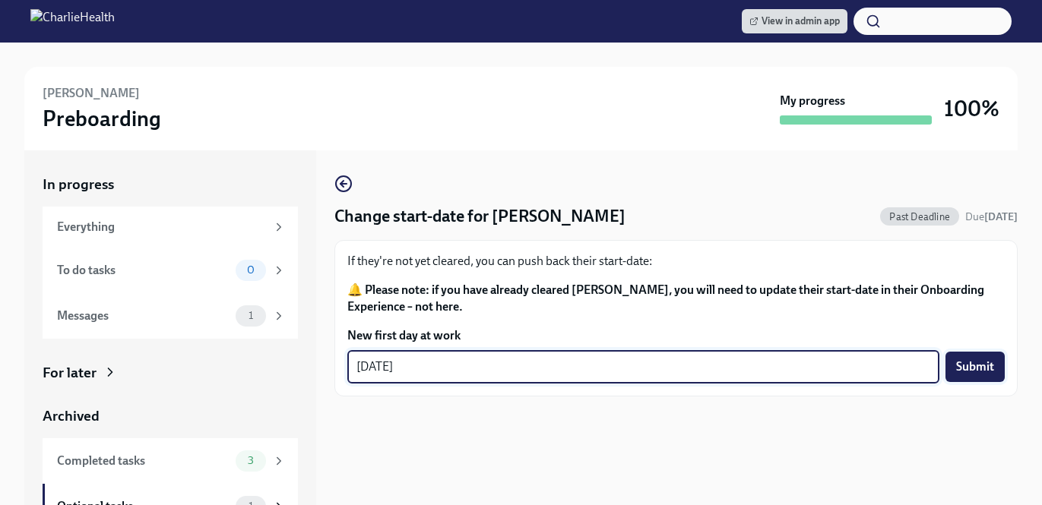
type textarea "08/25/2025"
click at [977, 371] on span "Submit" at bounding box center [975, 367] width 38 height 15
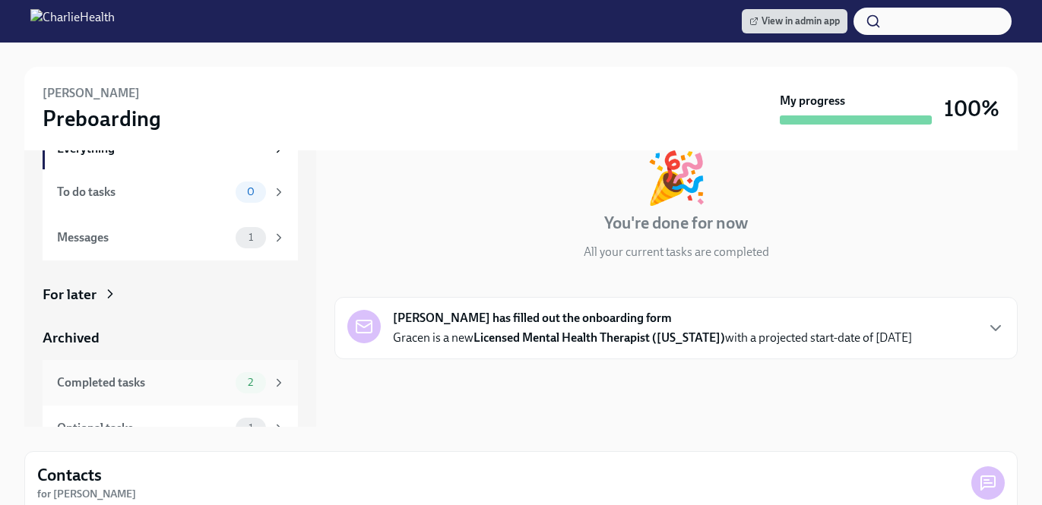
scroll to position [83, 0]
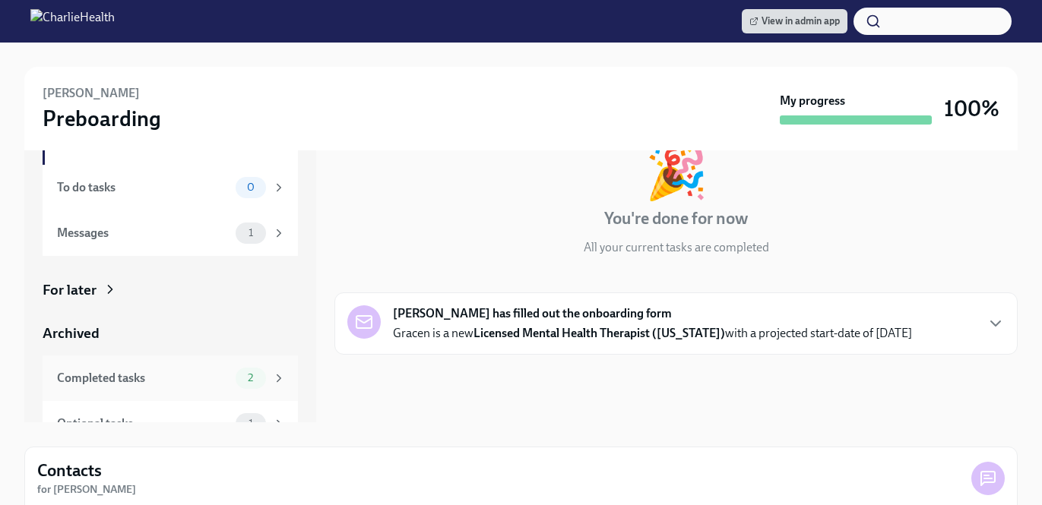
click at [230, 383] on div "Completed tasks 2" at bounding box center [171, 378] width 229 height 21
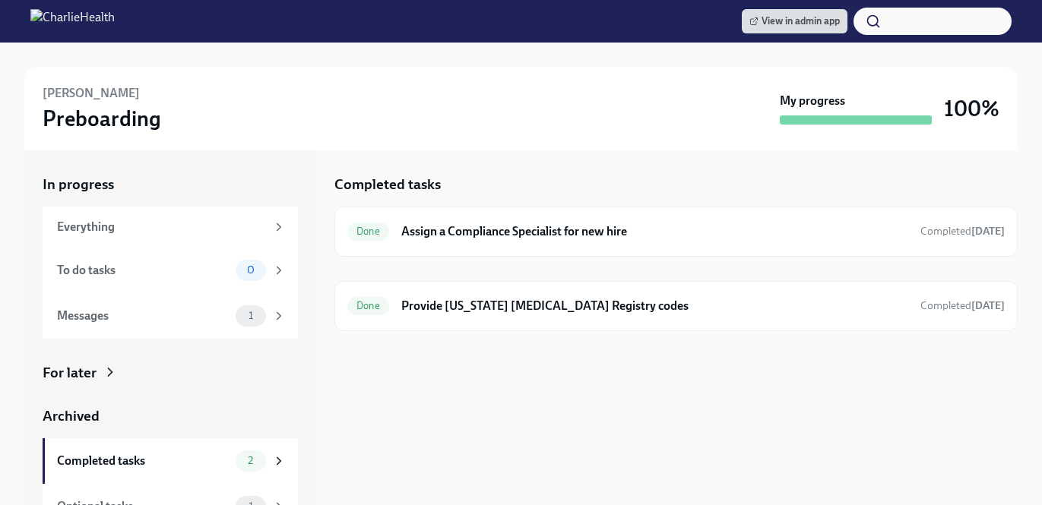
scroll to position [70, 0]
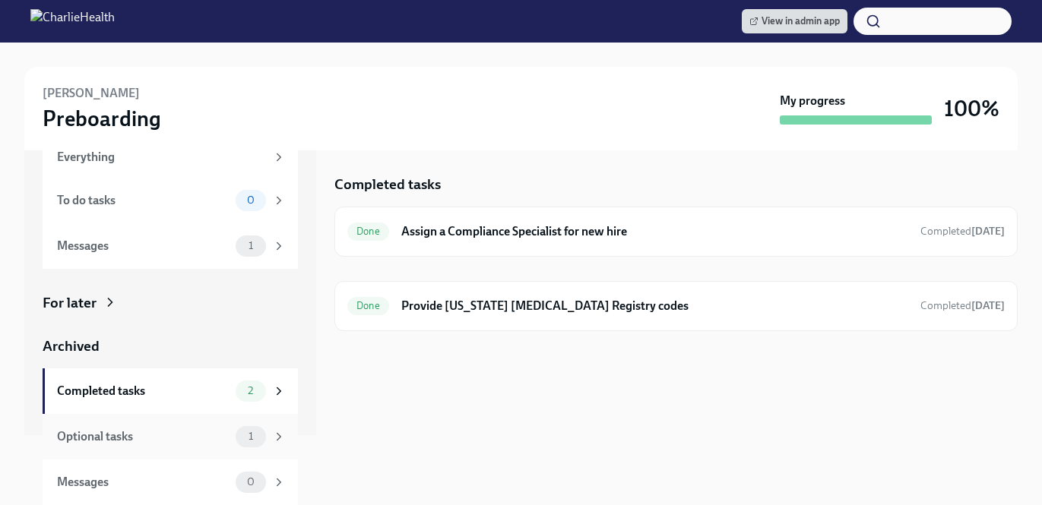
click at [261, 423] on div "Optional tasks 1" at bounding box center [170, 437] width 255 height 46
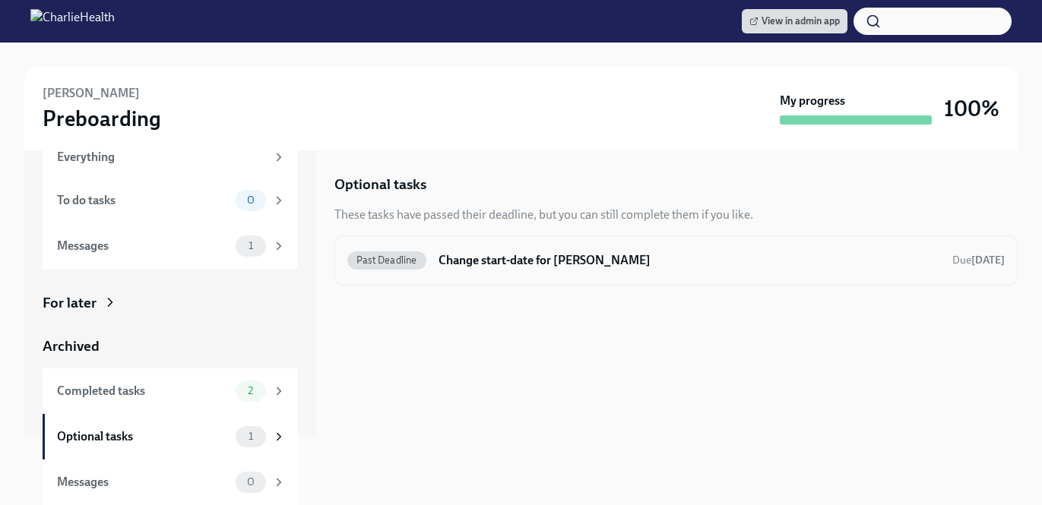
click at [508, 261] on h6 "Change start-date for Gracen Kelly" at bounding box center [690, 260] width 502 height 17
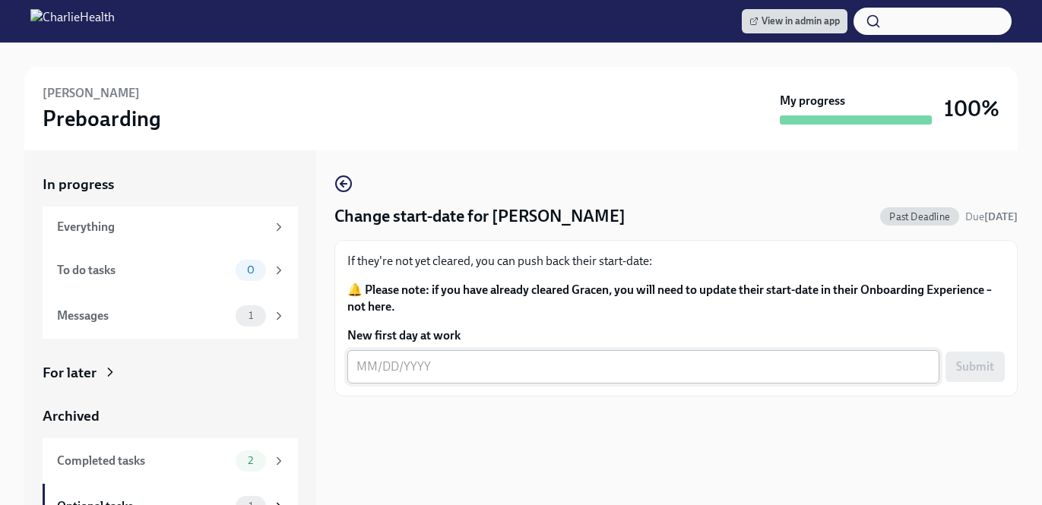
click at [479, 362] on textarea "New first day at work" at bounding box center [644, 367] width 574 height 18
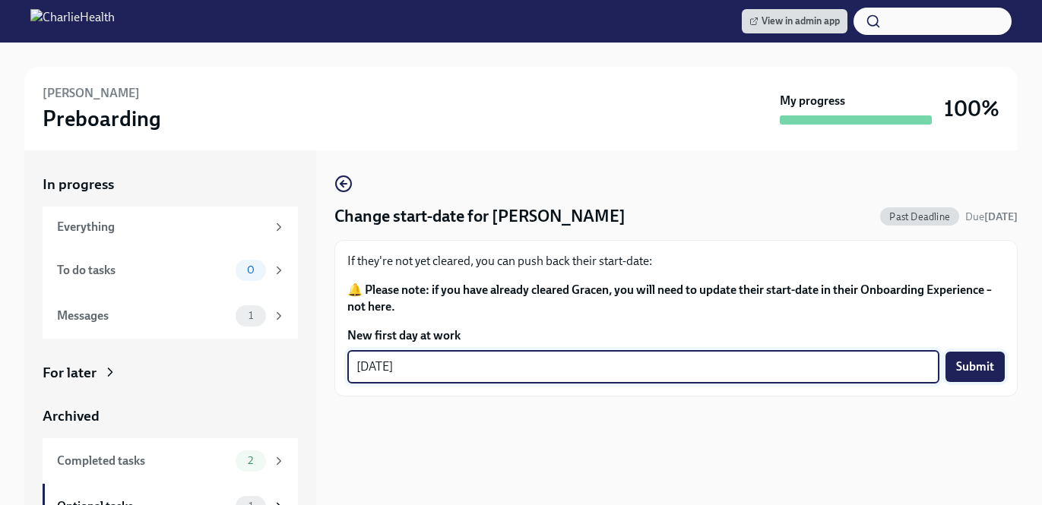
type textarea "08/25/2025"
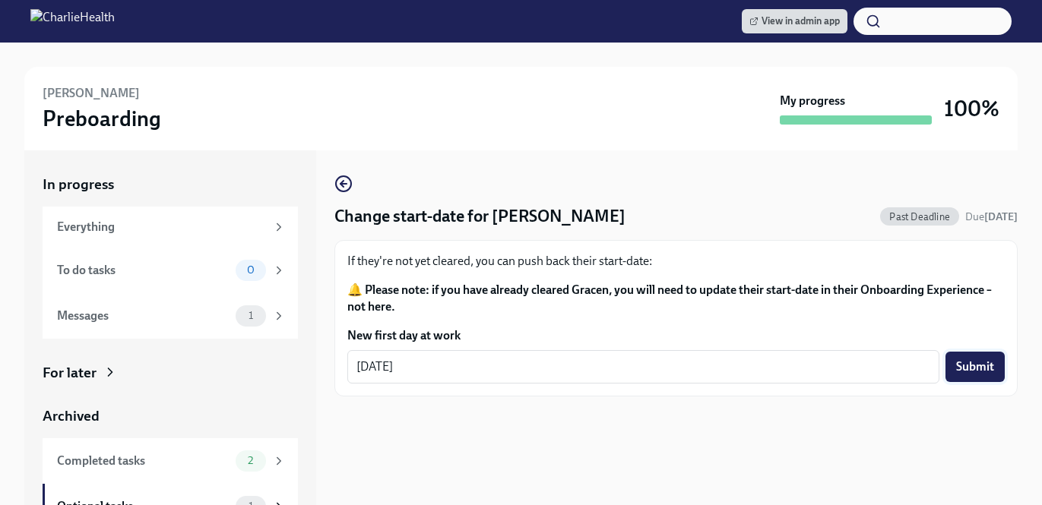
click at [982, 369] on span "Submit" at bounding box center [975, 367] width 38 height 15
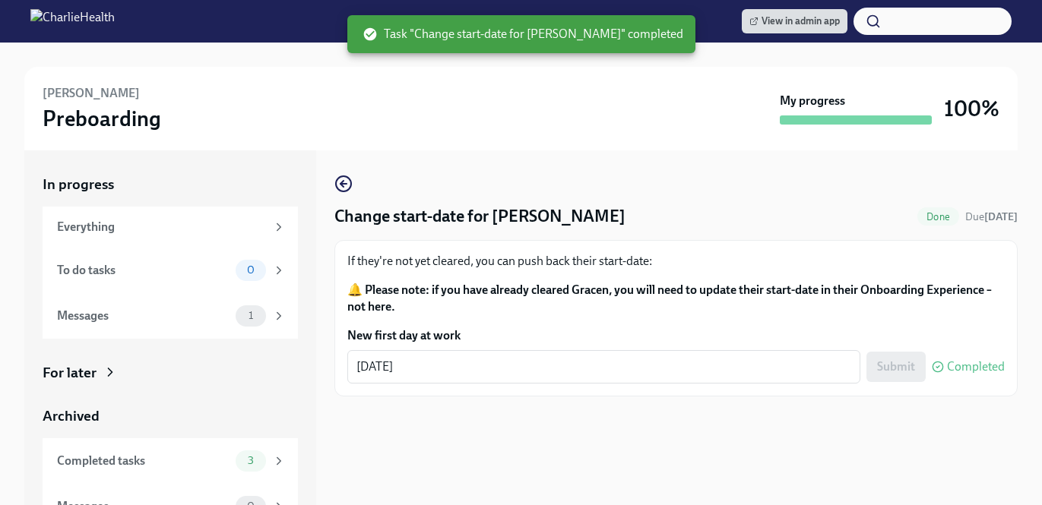
scroll to position [43, 0]
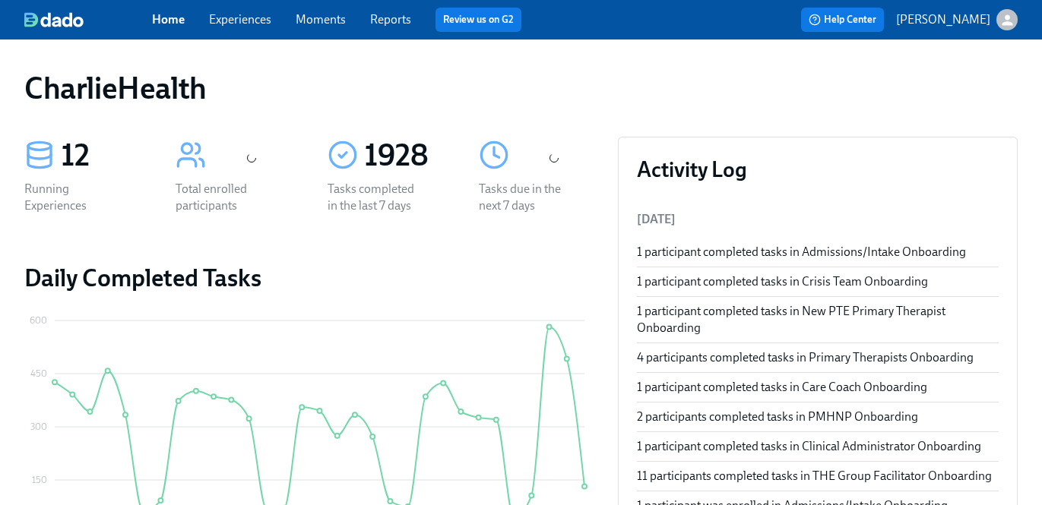
click at [239, 20] on link "Experiences" at bounding box center [240, 19] width 62 height 14
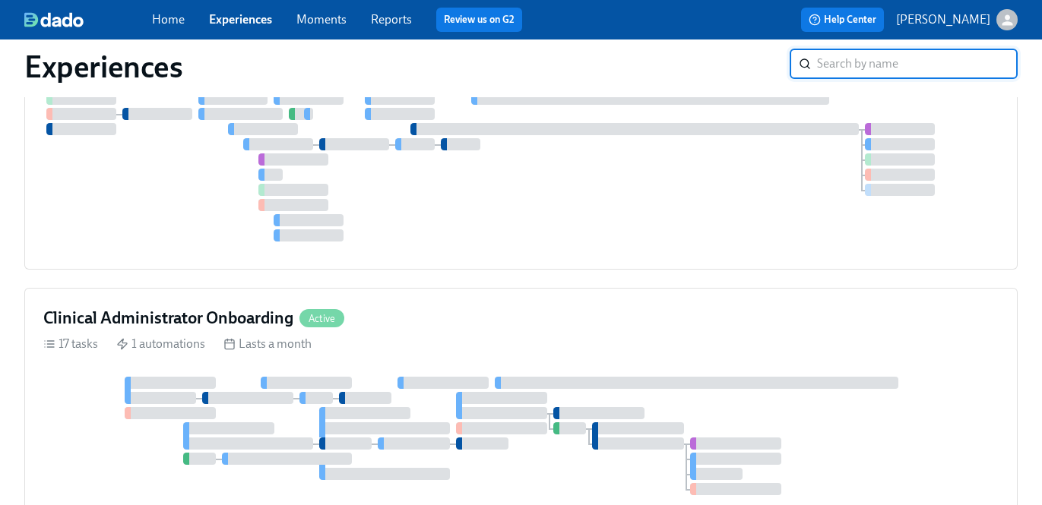
scroll to position [654, 0]
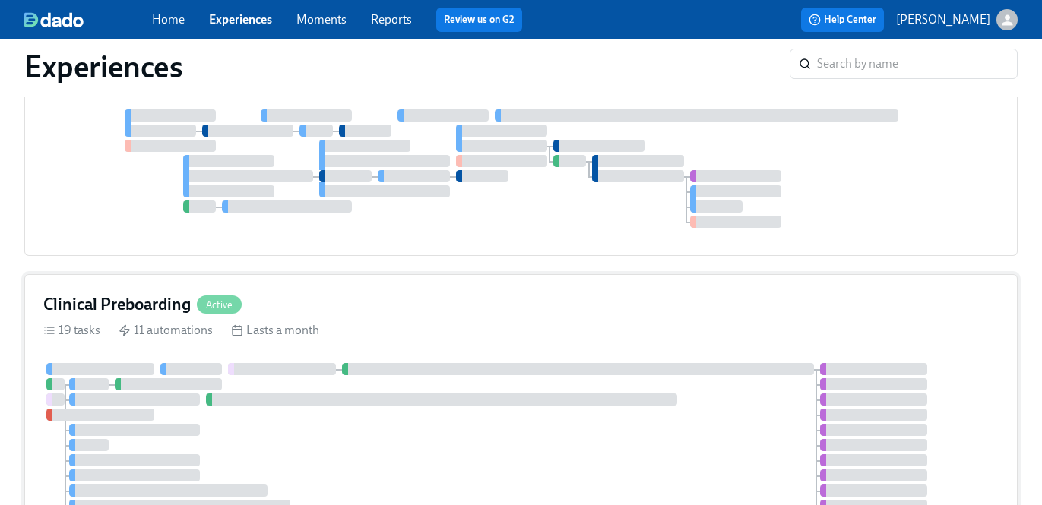
click at [699, 294] on div "Clinical Preboarding Active" at bounding box center [520, 304] width 955 height 23
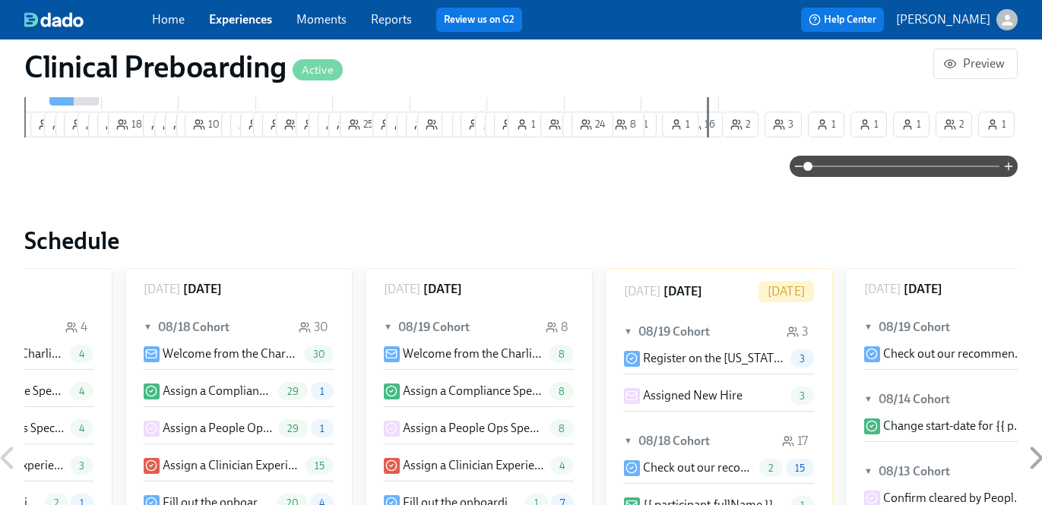
scroll to position [0, 20411]
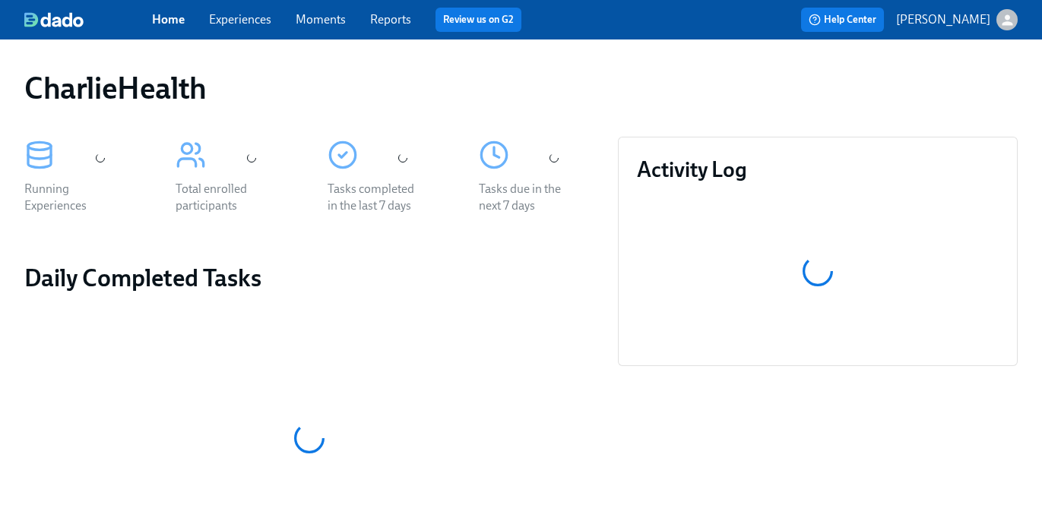
click at [257, 17] on link "Experiences" at bounding box center [240, 19] width 62 height 14
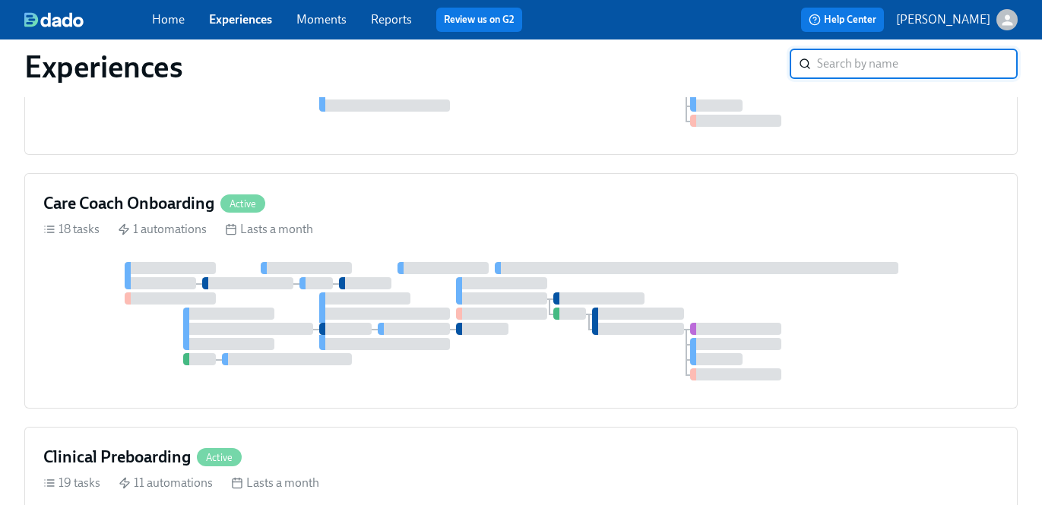
scroll to position [1371, 0]
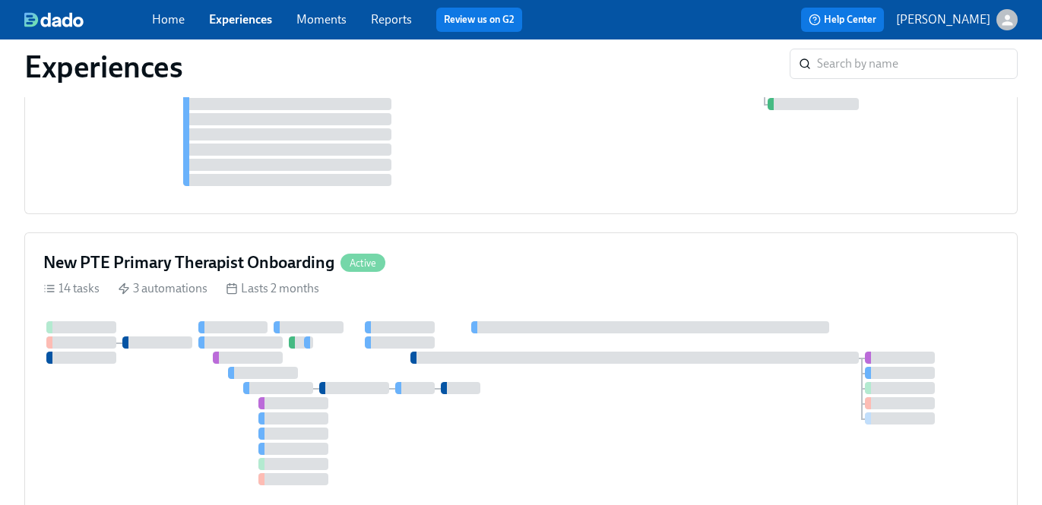
scroll to position [1693, 0]
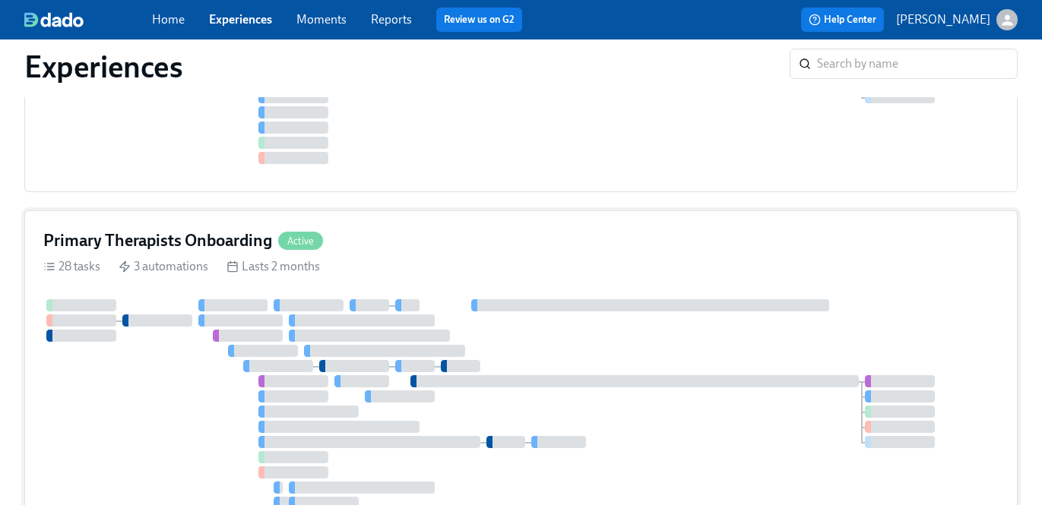
click at [594, 245] on div "Primary Therapists Onboarding Active" at bounding box center [520, 241] width 955 height 23
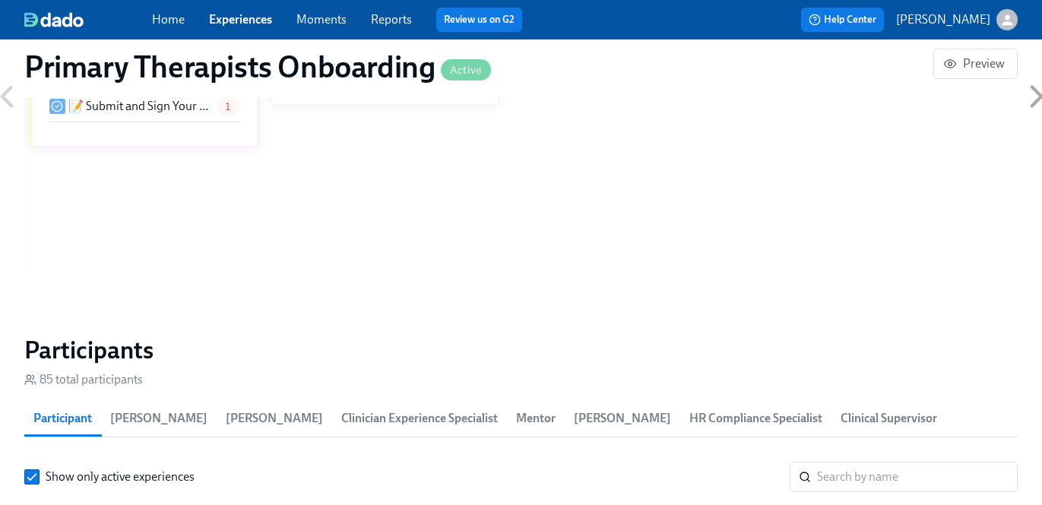
scroll to position [1513, 0]
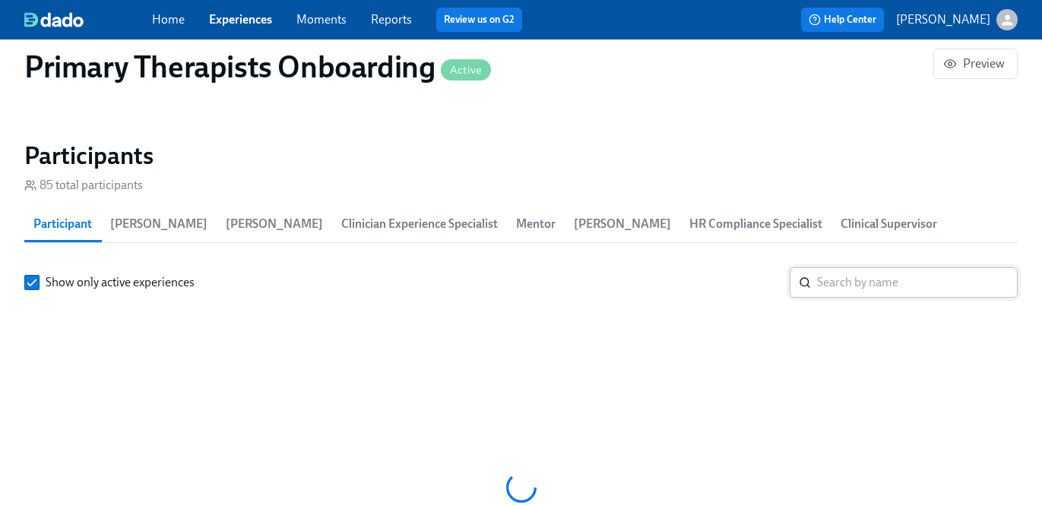
click at [864, 290] on input "search" at bounding box center [917, 283] width 201 height 30
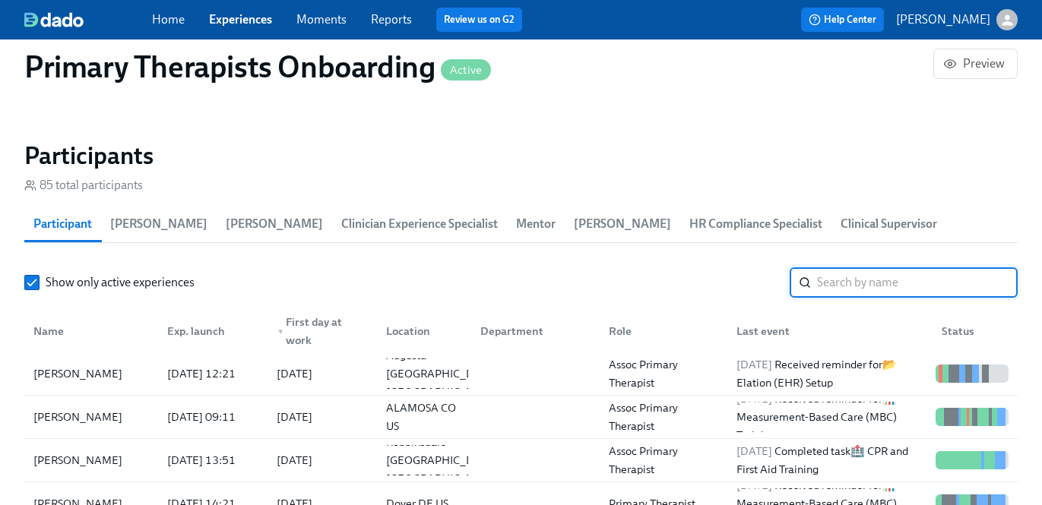
paste input "Abigail Baron"
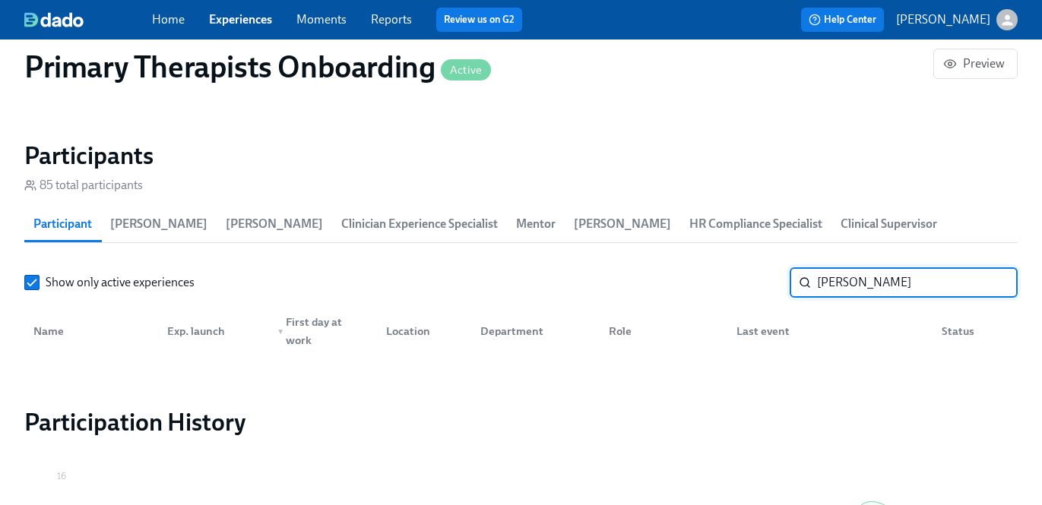
click at [841, 280] on input "Abigail Baron" at bounding box center [917, 283] width 201 height 30
click at [880, 293] on input "Abigail Baron" at bounding box center [917, 283] width 201 height 30
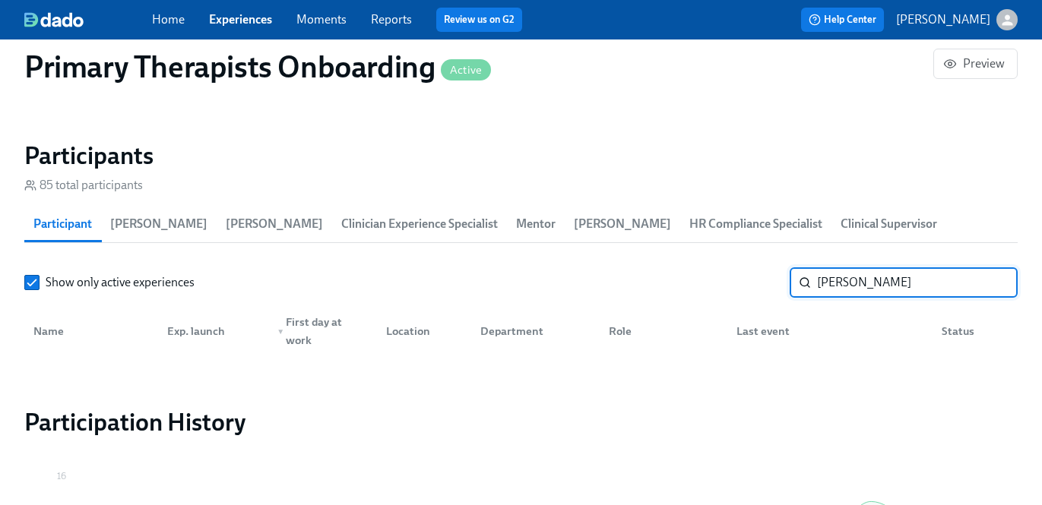
click at [847, 279] on input "Abigail" at bounding box center [917, 283] width 201 height 30
type input "baron"
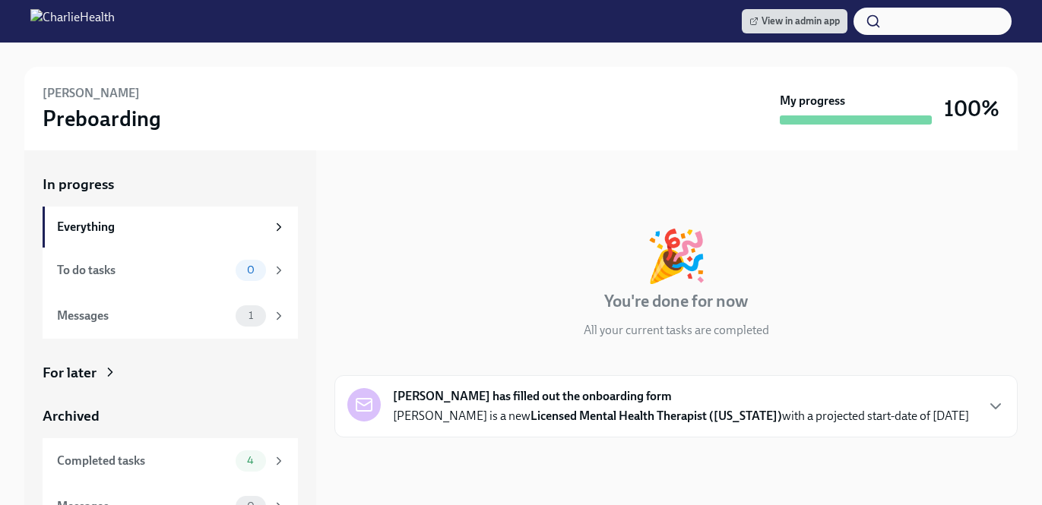
scroll to position [167, 0]
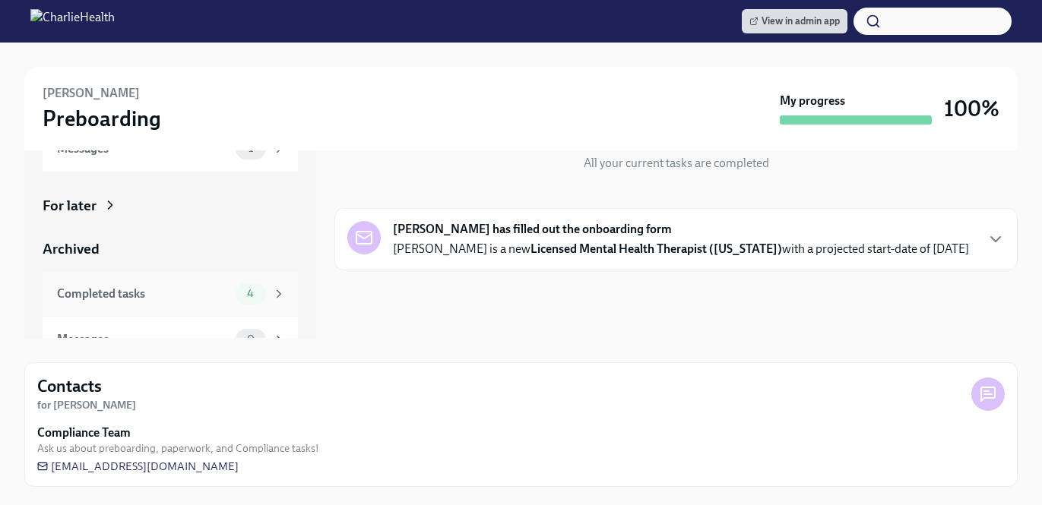
click at [230, 297] on div "Completed tasks 4" at bounding box center [171, 294] width 229 height 21
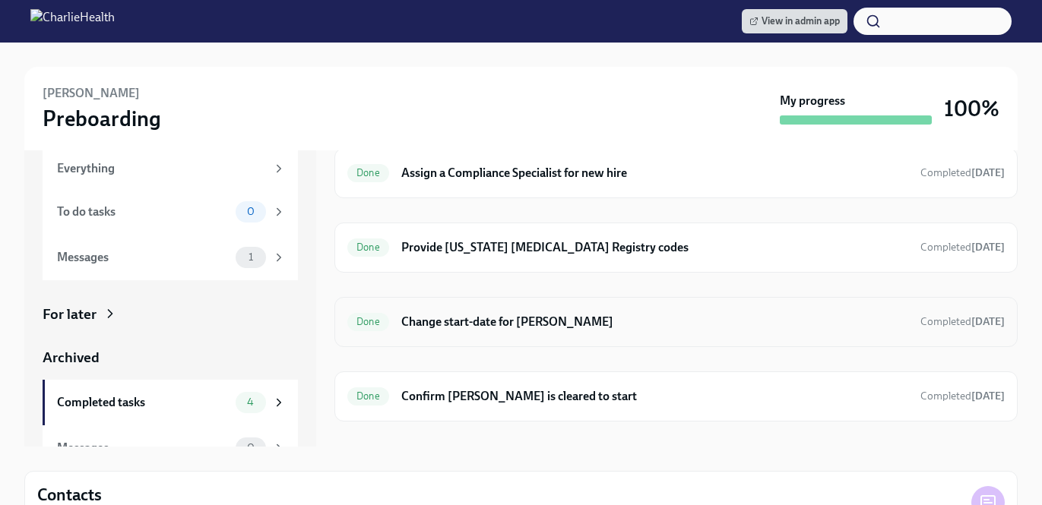
scroll to position [73, 0]
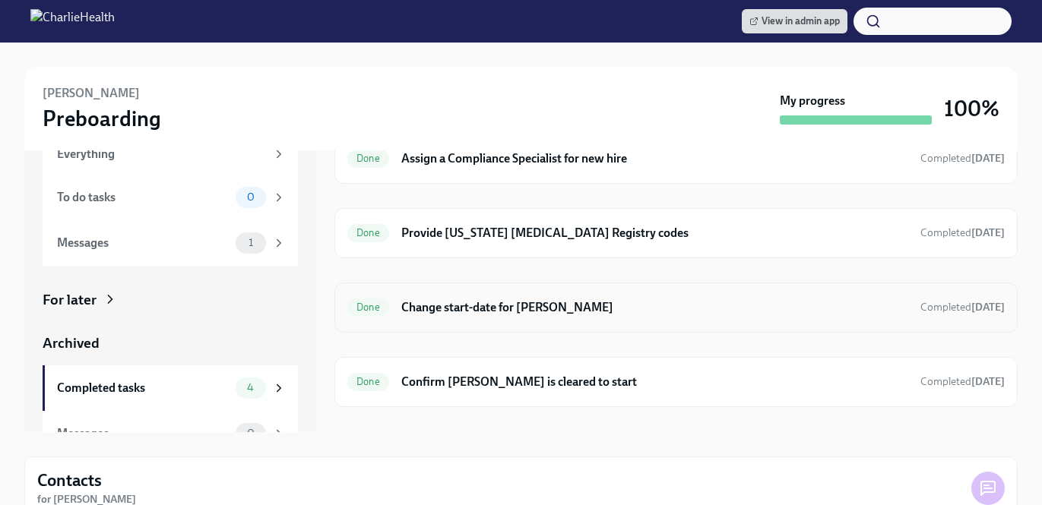
click at [427, 316] on div "Done Change start-date for [PERSON_NAME] Completed [DATE]" at bounding box center [676, 308] width 658 height 24
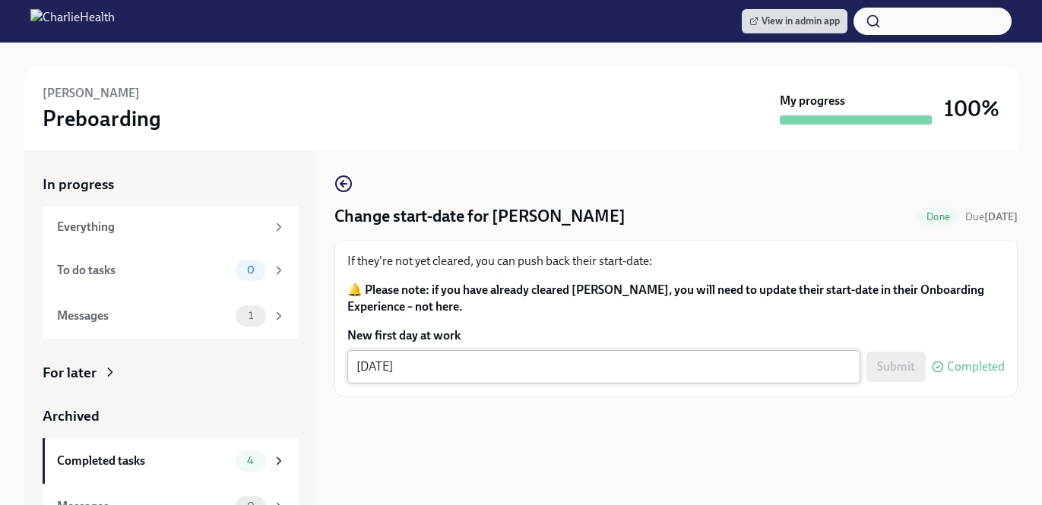
click at [383, 369] on textarea "[DATE]" at bounding box center [604, 367] width 495 height 18
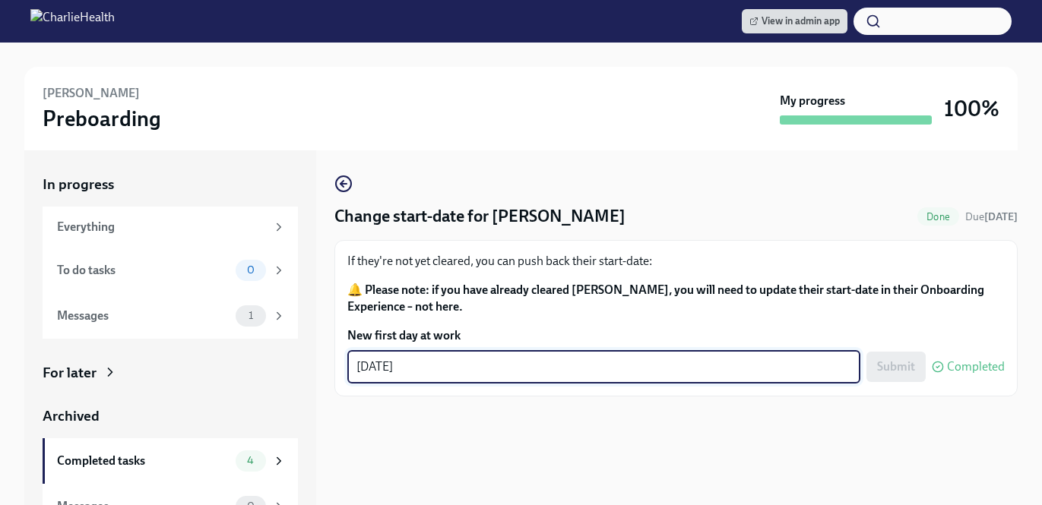
click at [383, 369] on textarea "[DATE]" at bounding box center [604, 367] width 495 height 18
type textarea "[DATE]"
click at [917, 363] on button "Submit" at bounding box center [896, 367] width 59 height 30
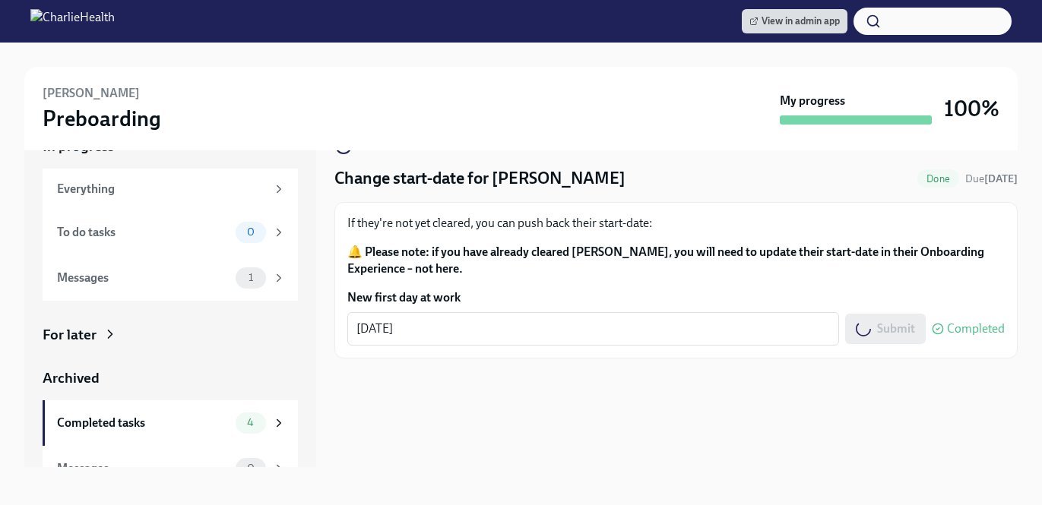
scroll to position [24, 0]
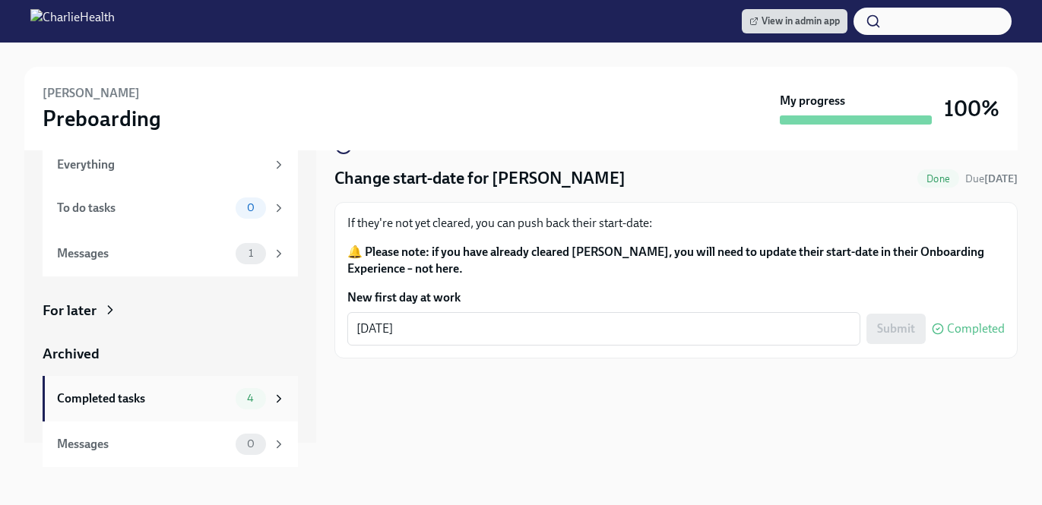
click at [230, 393] on div "Completed tasks 4" at bounding box center [171, 398] width 229 height 21
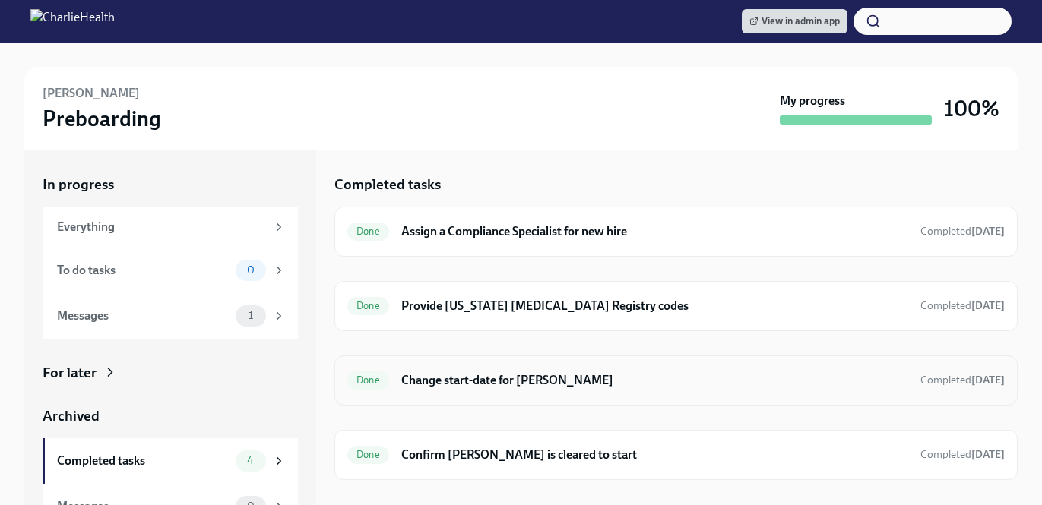
scroll to position [74, 0]
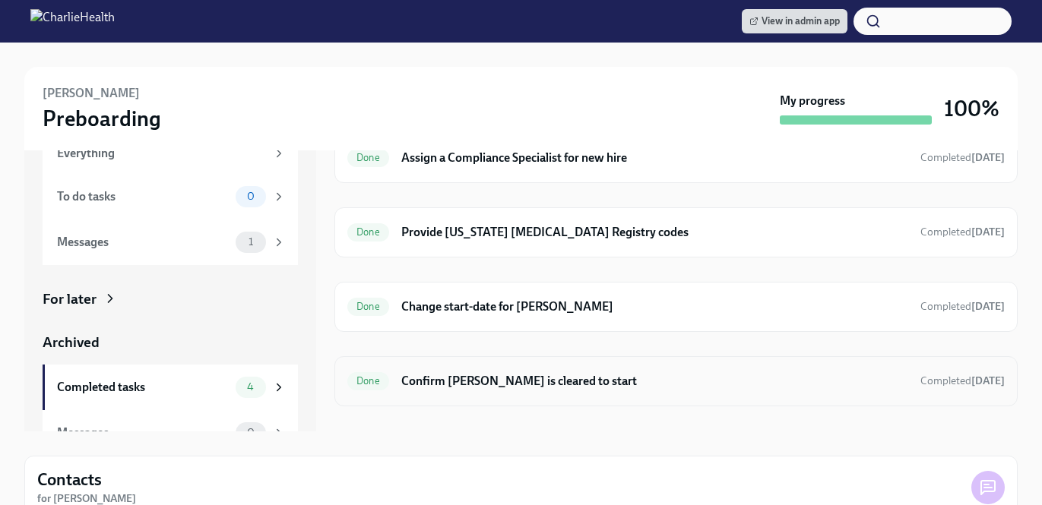
click at [469, 372] on div "Done Confirm [PERSON_NAME] is cleared to start Completed [DATE]" at bounding box center [676, 381] width 658 height 24
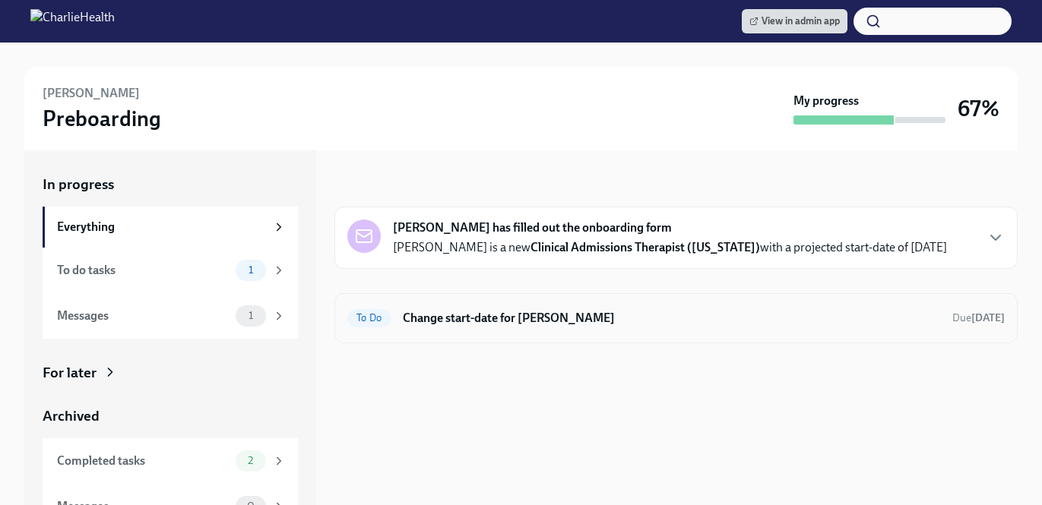
click at [661, 309] on div "To Do Change start-date for [PERSON_NAME] Due [DATE]" at bounding box center [676, 318] width 658 height 24
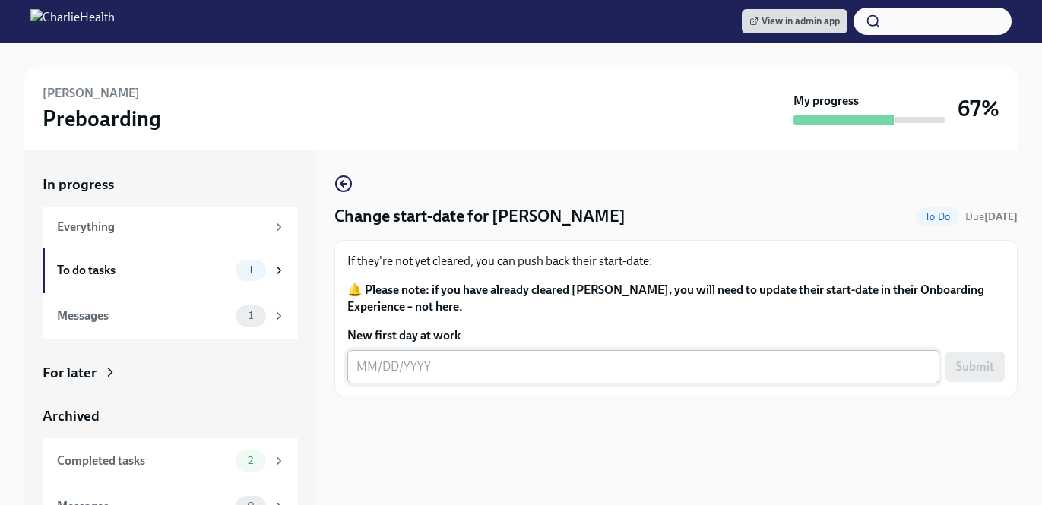
click at [486, 369] on textarea "New first day at work" at bounding box center [644, 367] width 574 height 18
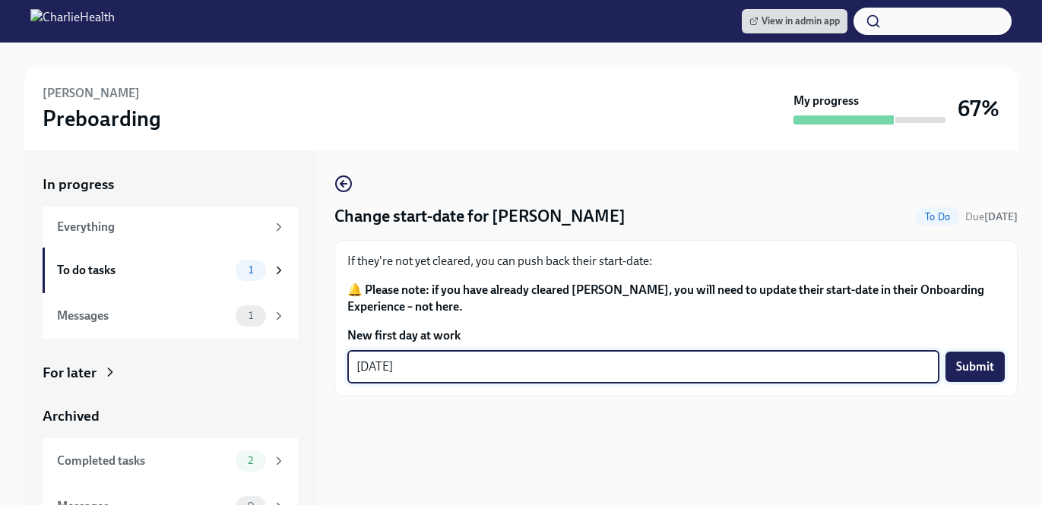
type textarea "[DATE]"
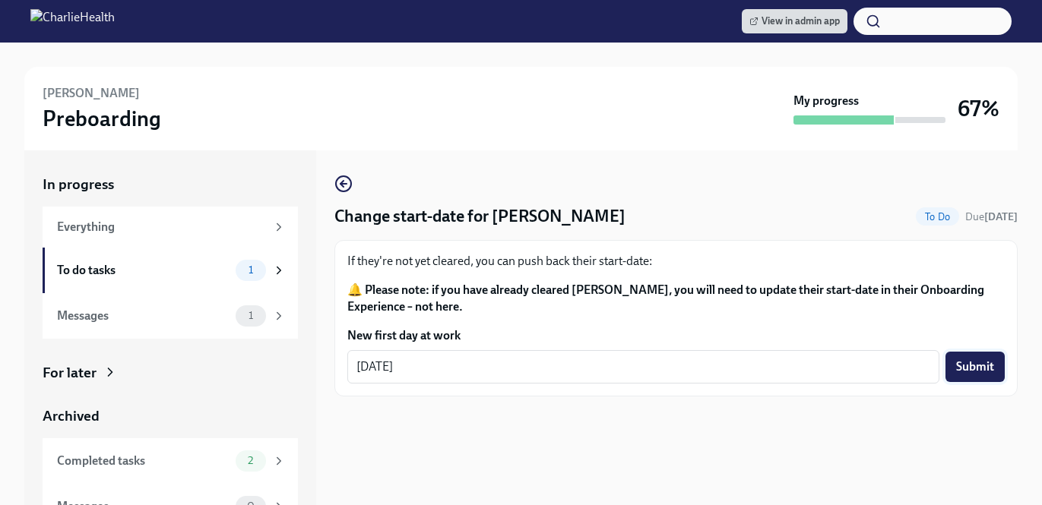
click at [962, 376] on button "Submit" at bounding box center [975, 367] width 59 height 30
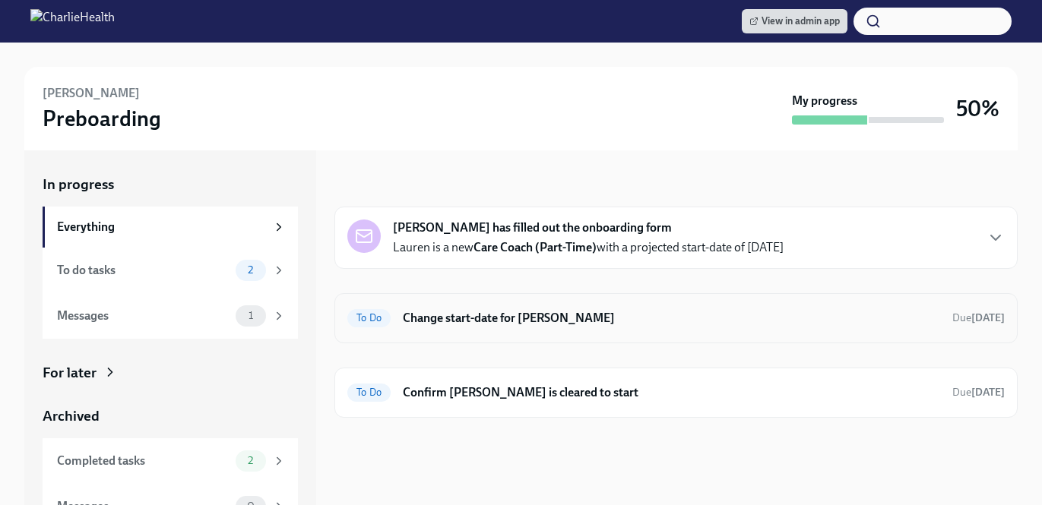
click at [730, 315] on h6 "Change start-date for [PERSON_NAME]" at bounding box center [671, 318] width 537 height 17
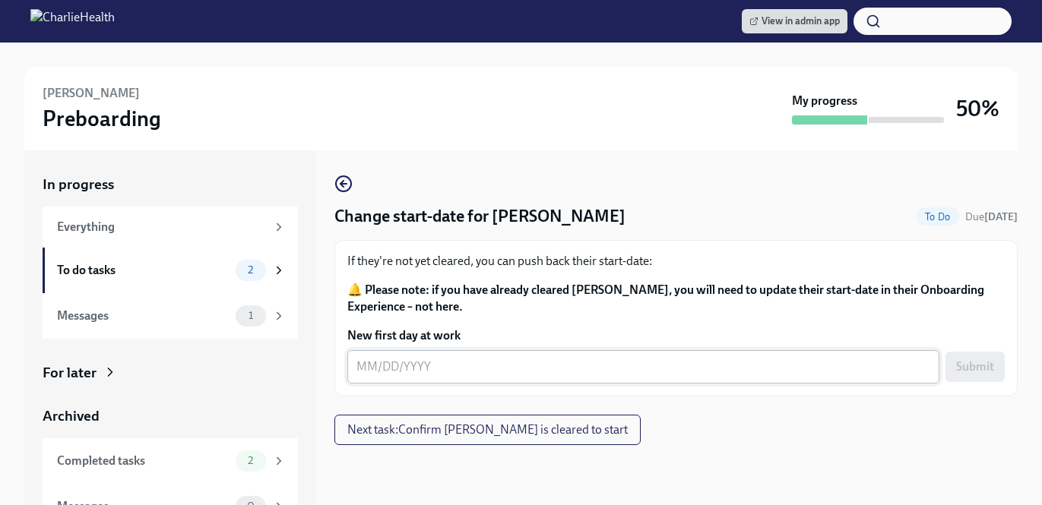
click at [507, 363] on textarea "New first day at work" at bounding box center [644, 367] width 574 height 18
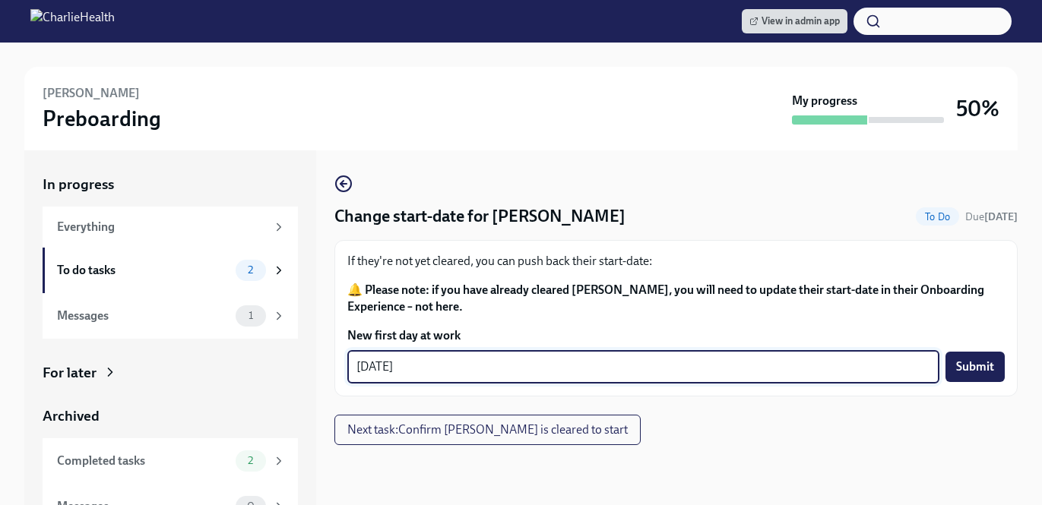
type textarea "[DATE]"
click at [981, 372] on span "Submit" at bounding box center [975, 367] width 38 height 15
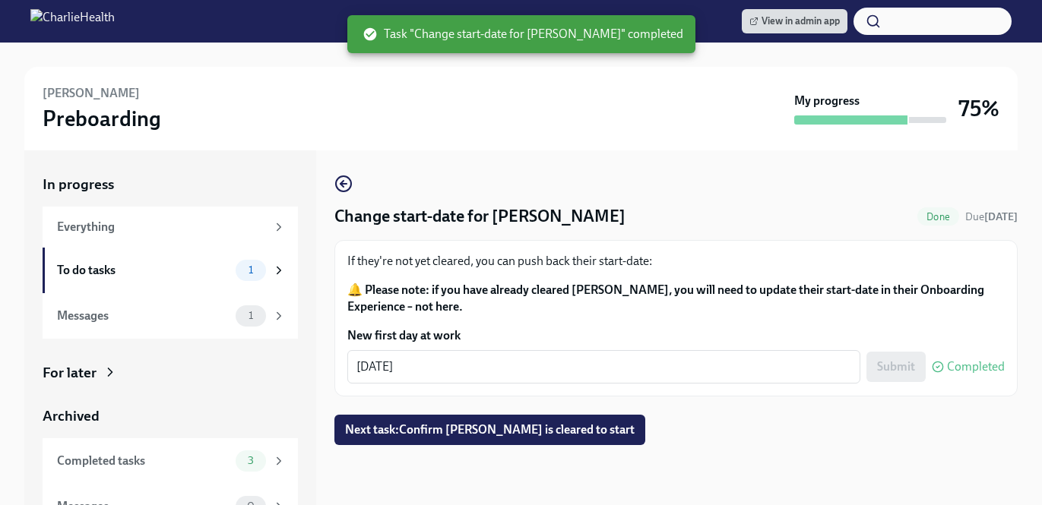
click at [583, 407] on div "Change start-date for [PERSON_NAME] Done Due [DATE] If they're not yet cleared,…" at bounding box center [675, 310] width 683 height 271
click at [586, 418] on button "Next task : Confirm [PERSON_NAME] is cleared to start" at bounding box center [489, 430] width 311 height 30
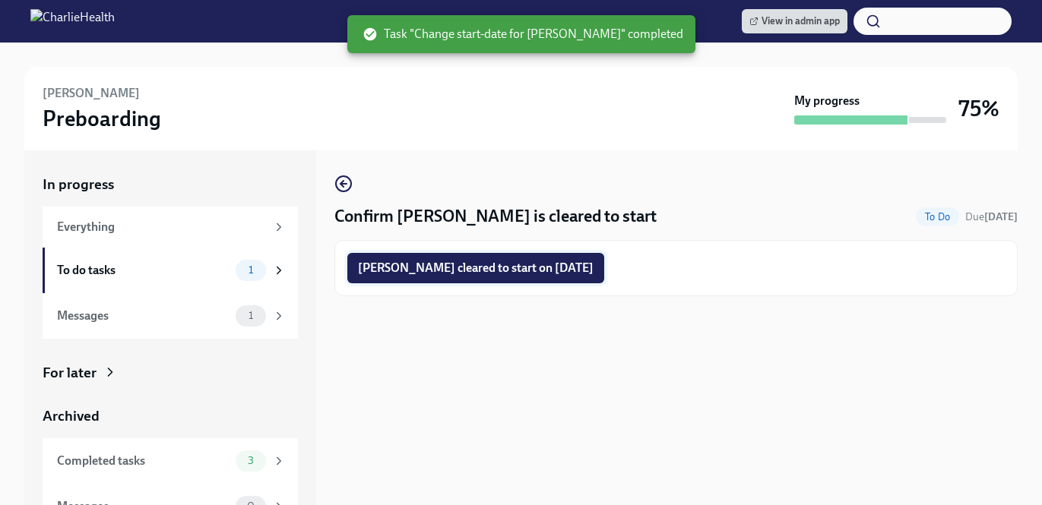
click at [559, 265] on span "[PERSON_NAME] cleared to start on [DATE]" at bounding box center [476, 268] width 236 height 15
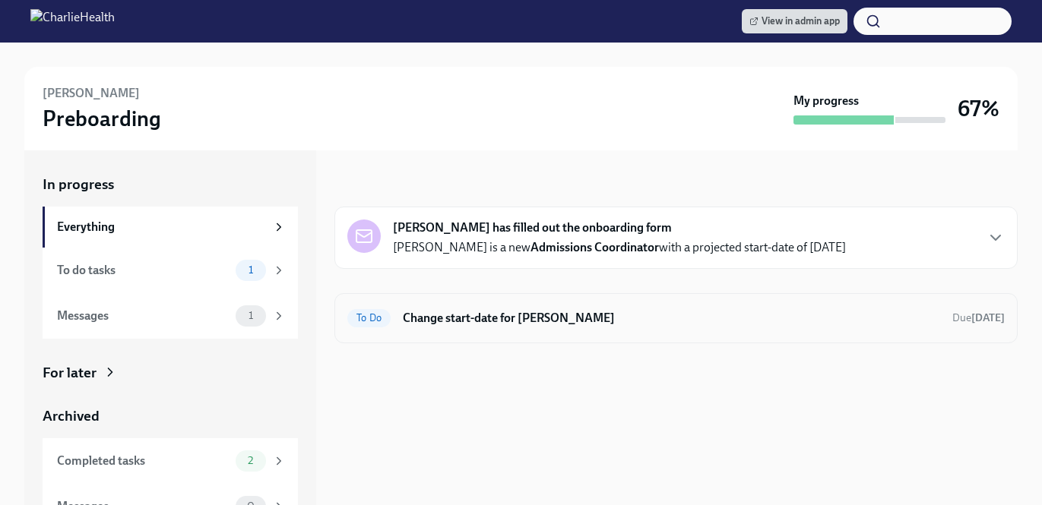
click at [621, 325] on h6 "Change start-date for [PERSON_NAME]" at bounding box center [671, 318] width 537 height 17
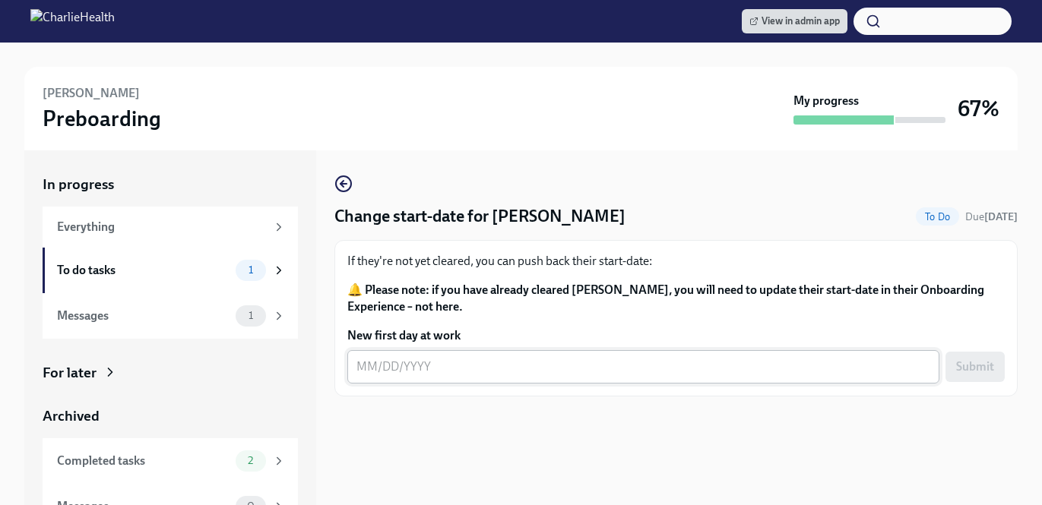
click at [489, 379] on div "x ​" at bounding box center [643, 366] width 592 height 33
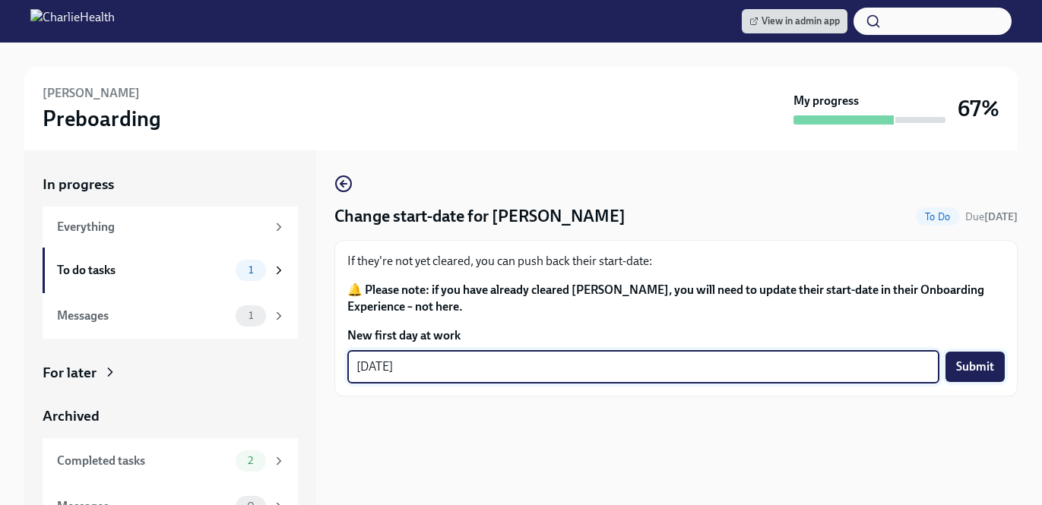
type textarea "[DATE]"
click at [975, 360] on button "Submit" at bounding box center [975, 367] width 59 height 30
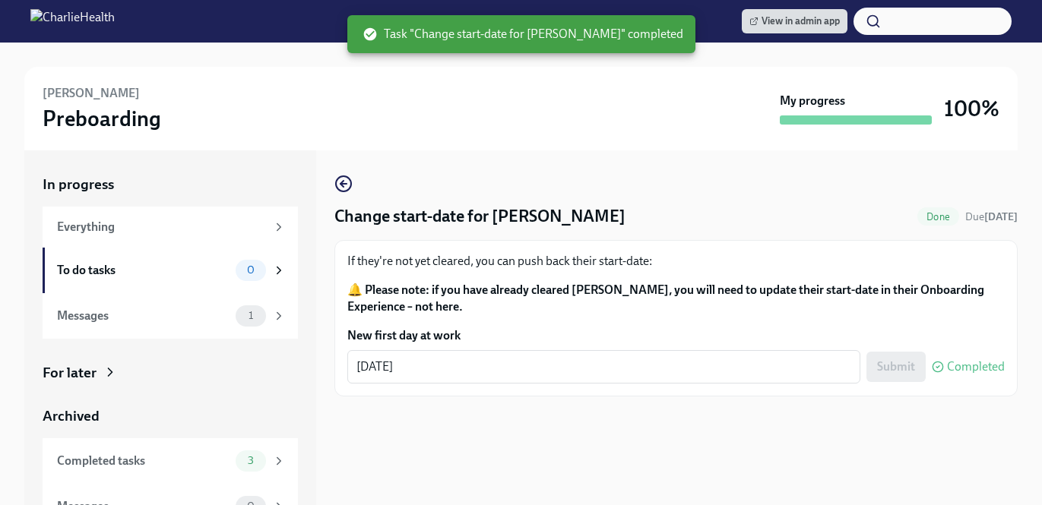
scroll to position [24, 0]
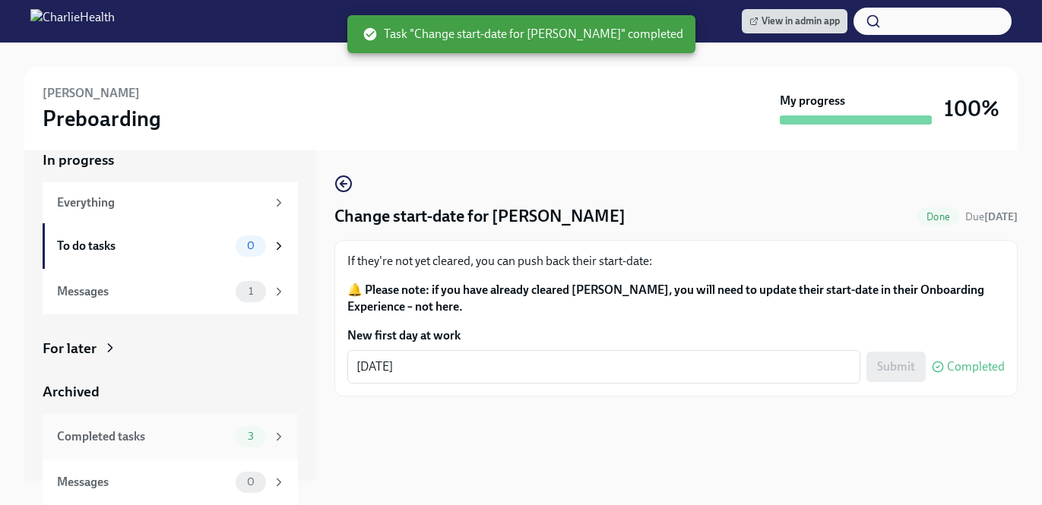
click at [246, 444] on div "3" at bounding box center [251, 436] width 30 height 21
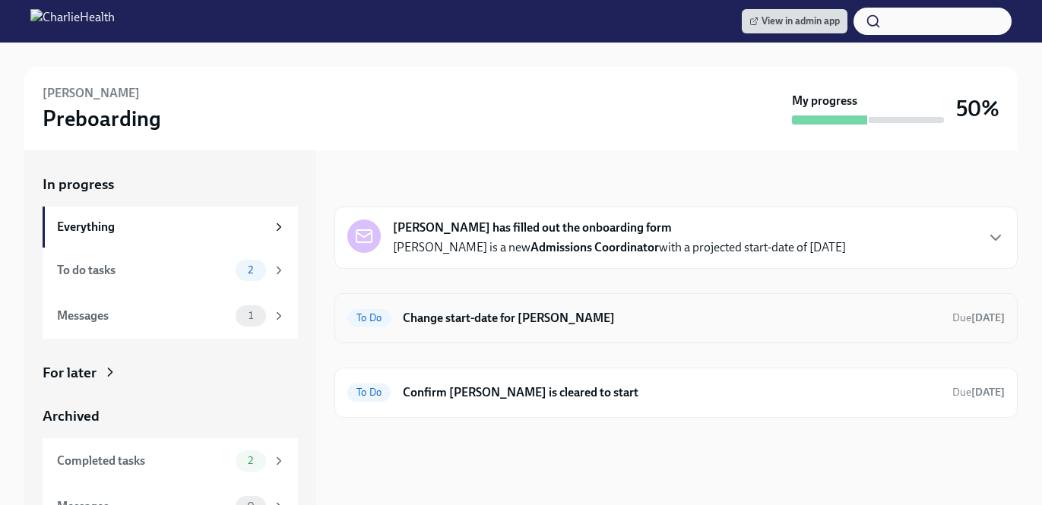
click at [639, 308] on div "To Do Change start-date for [PERSON_NAME] Due [DATE]" at bounding box center [676, 318] width 658 height 24
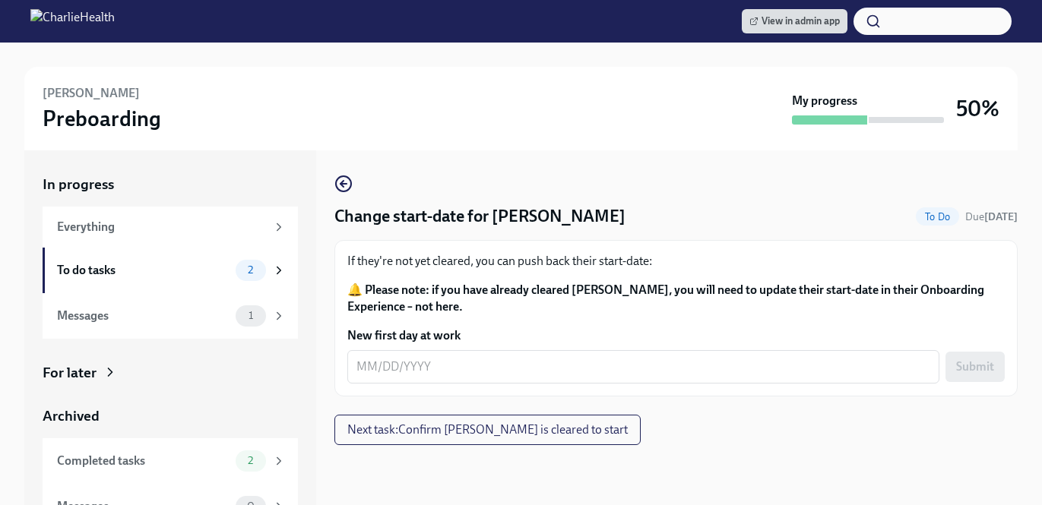
click at [466, 386] on div "If they're not yet cleared, you can push back their start-date: 🔔 Please note: …" at bounding box center [675, 318] width 683 height 157
click at [459, 372] on textarea "New first day at work" at bounding box center [644, 367] width 574 height 18
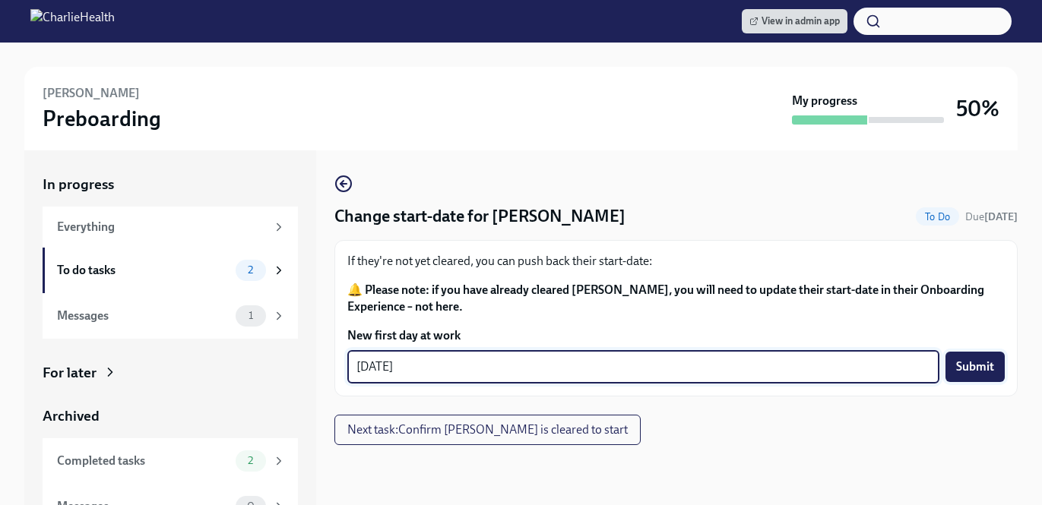
type textarea "[DATE]"
click at [959, 363] on span "Submit" at bounding box center [975, 367] width 38 height 15
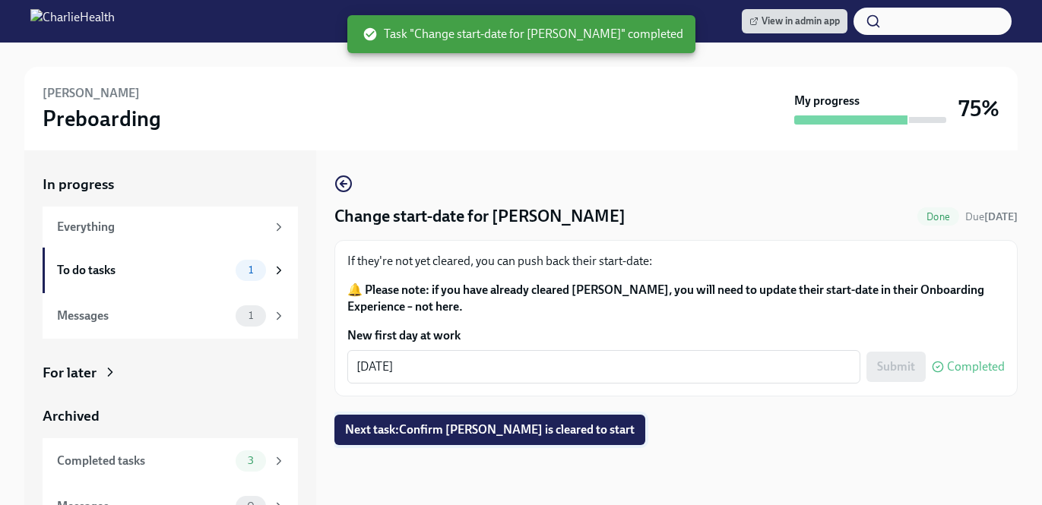
click at [593, 427] on span "Next task : Confirm [PERSON_NAME] is cleared to start" at bounding box center [490, 430] width 290 height 15
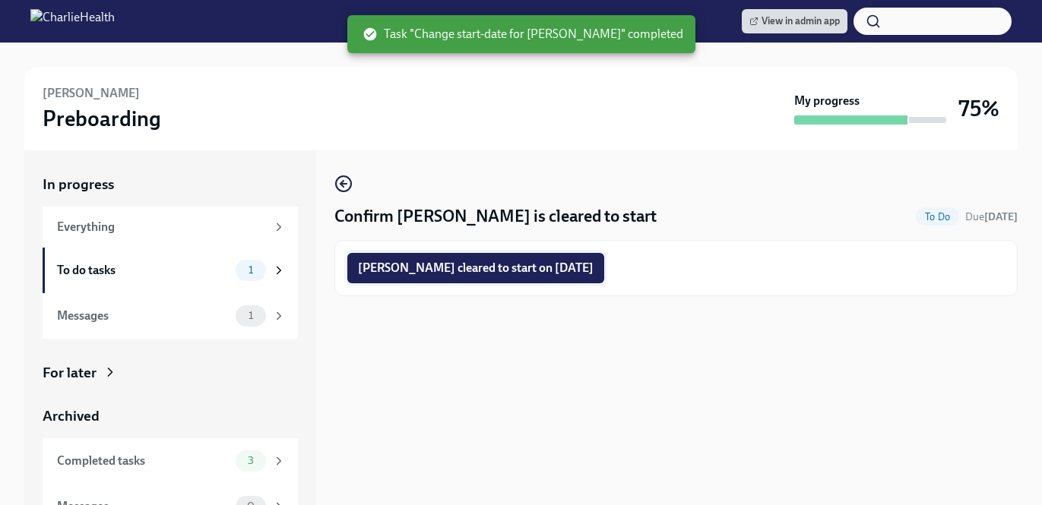
click at [550, 271] on span "[PERSON_NAME] cleared to start on [DATE]" at bounding box center [476, 268] width 236 height 15
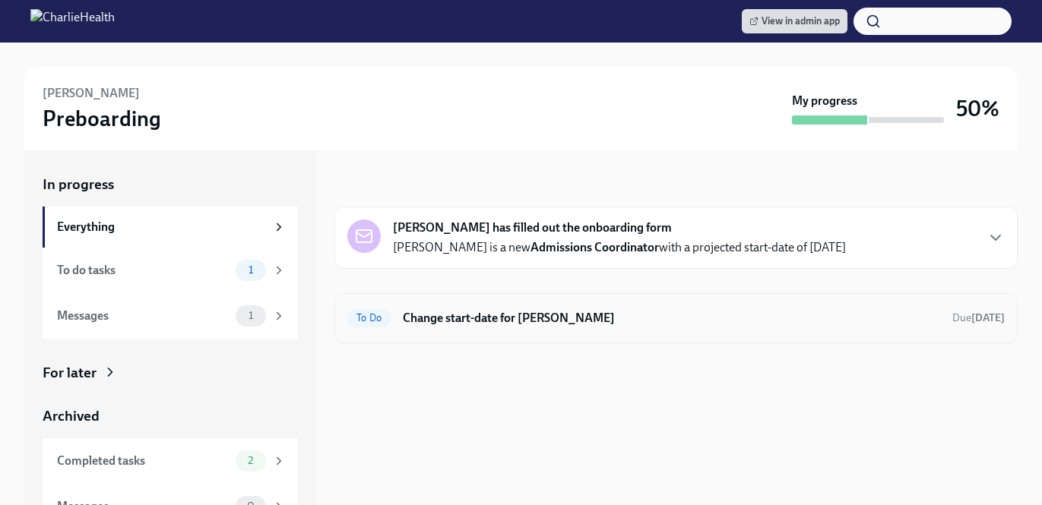
click at [599, 328] on div "To Do Change start-date for [PERSON_NAME] Due [DATE]" at bounding box center [676, 318] width 658 height 24
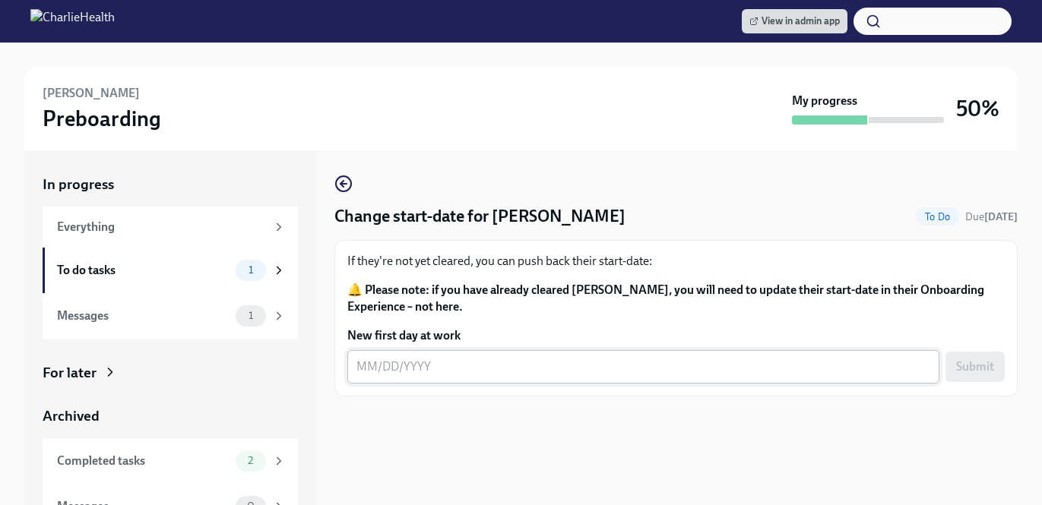
click at [476, 370] on textarea "New first day at work" at bounding box center [644, 367] width 574 height 18
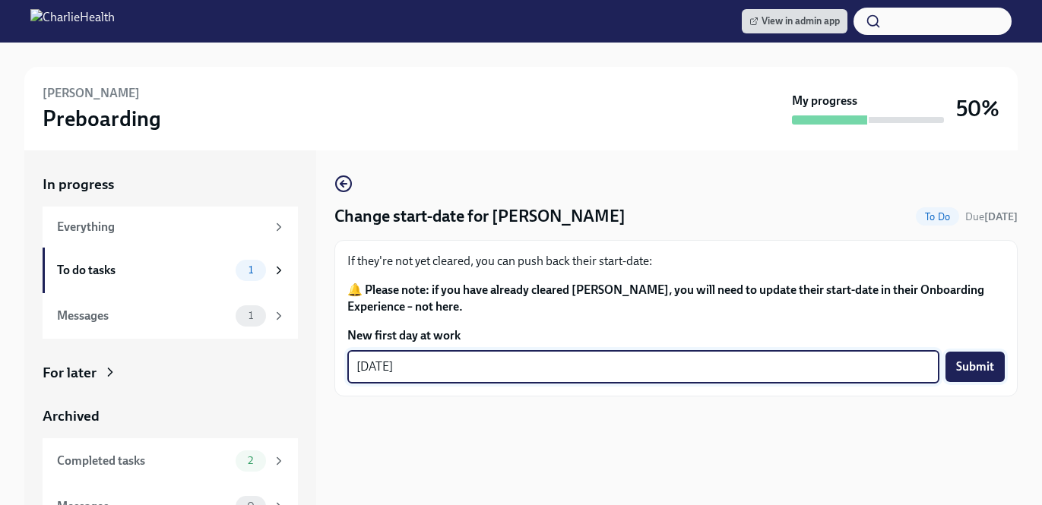
type textarea "[DATE]"
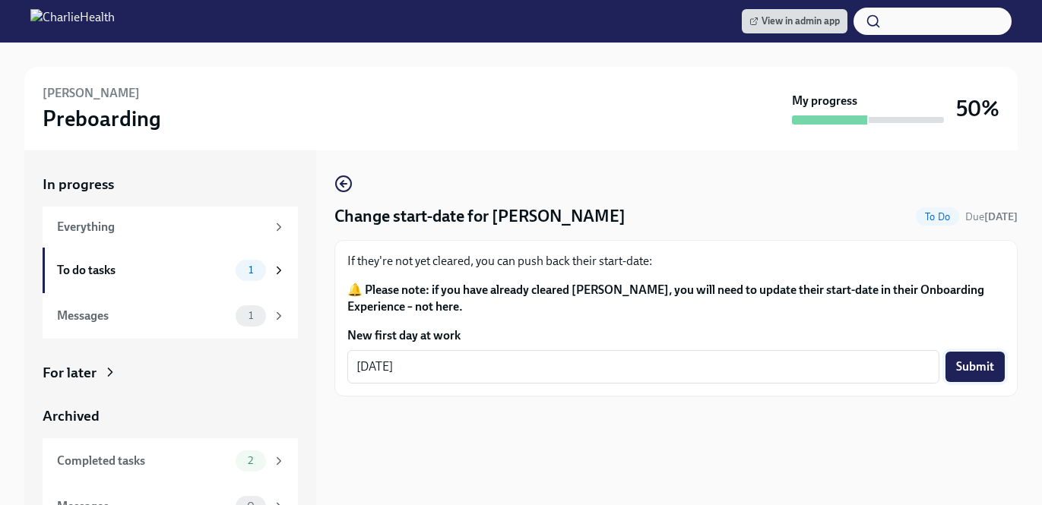
click at [988, 365] on span "Submit" at bounding box center [975, 367] width 38 height 15
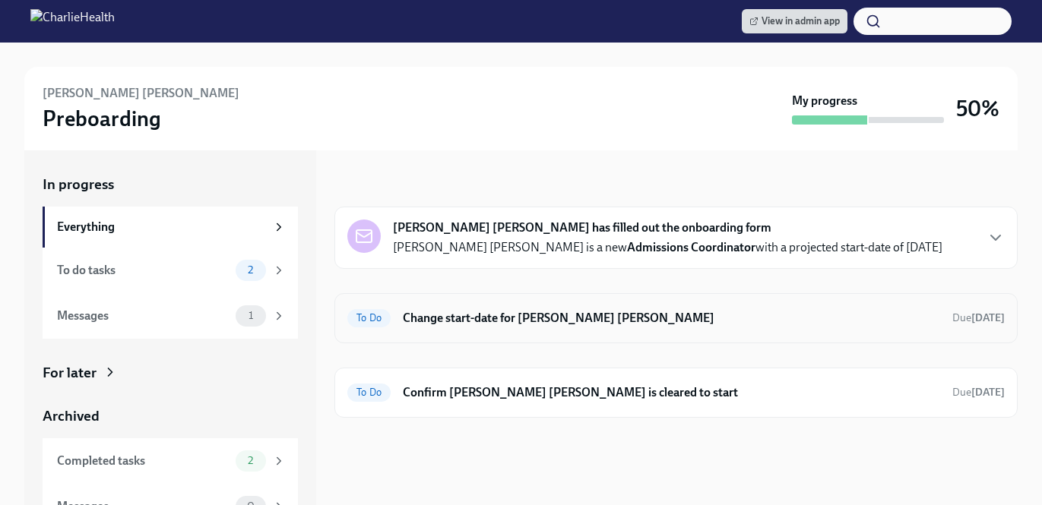
click at [672, 325] on h6 "Change start-date for [PERSON_NAME] [PERSON_NAME]" at bounding box center [671, 318] width 537 height 17
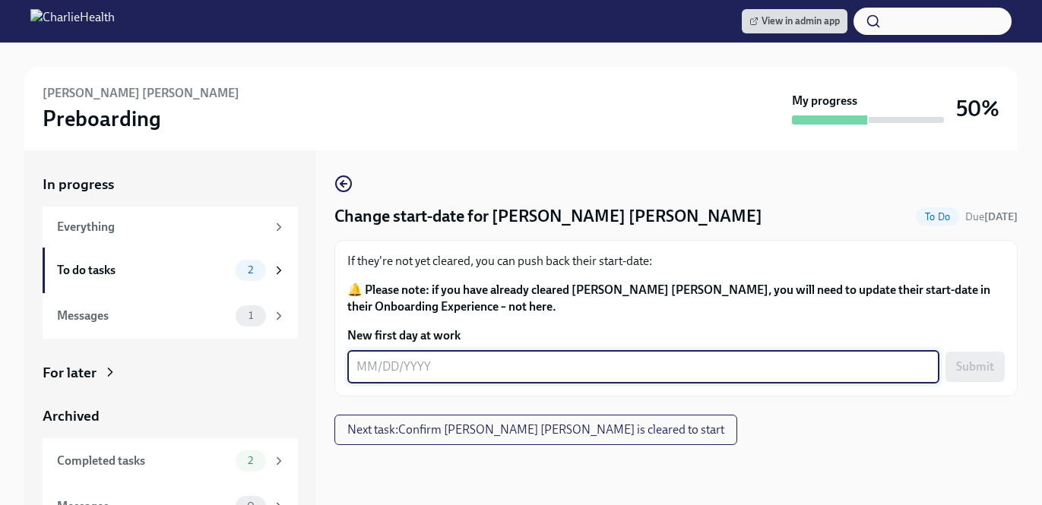
click at [488, 363] on textarea "New first day at work" at bounding box center [644, 367] width 574 height 18
type textarea "[DATE]"
click at [995, 359] on button "Submit" at bounding box center [975, 367] width 59 height 30
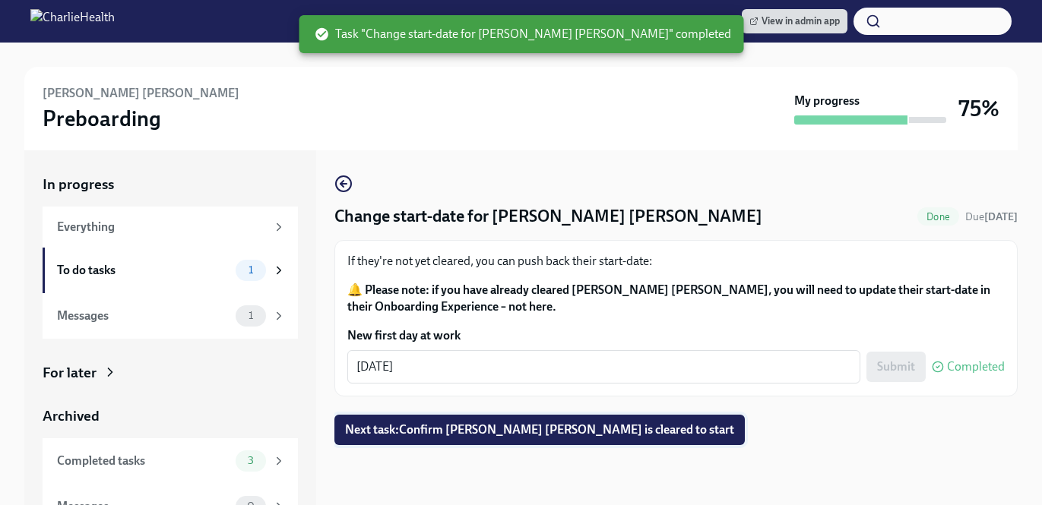
click at [581, 425] on span "Next task : Confirm [PERSON_NAME] [PERSON_NAME] is cleared to start" at bounding box center [539, 430] width 389 height 15
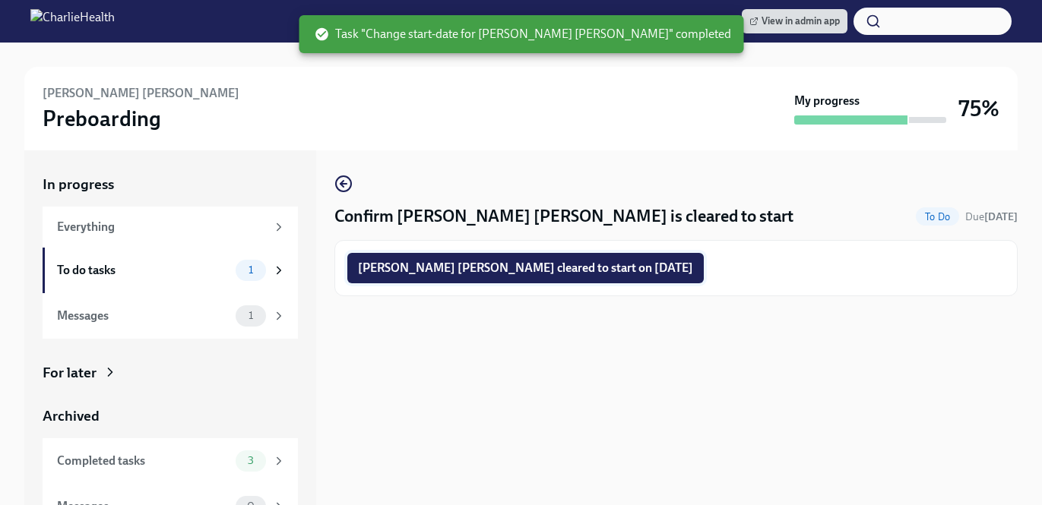
click at [558, 275] on span "[PERSON_NAME] [PERSON_NAME] cleared to start on [DATE]" at bounding box center [525, 268] width 335 height 15
